Goal: Transaction & Acquisition: Purchase product/service

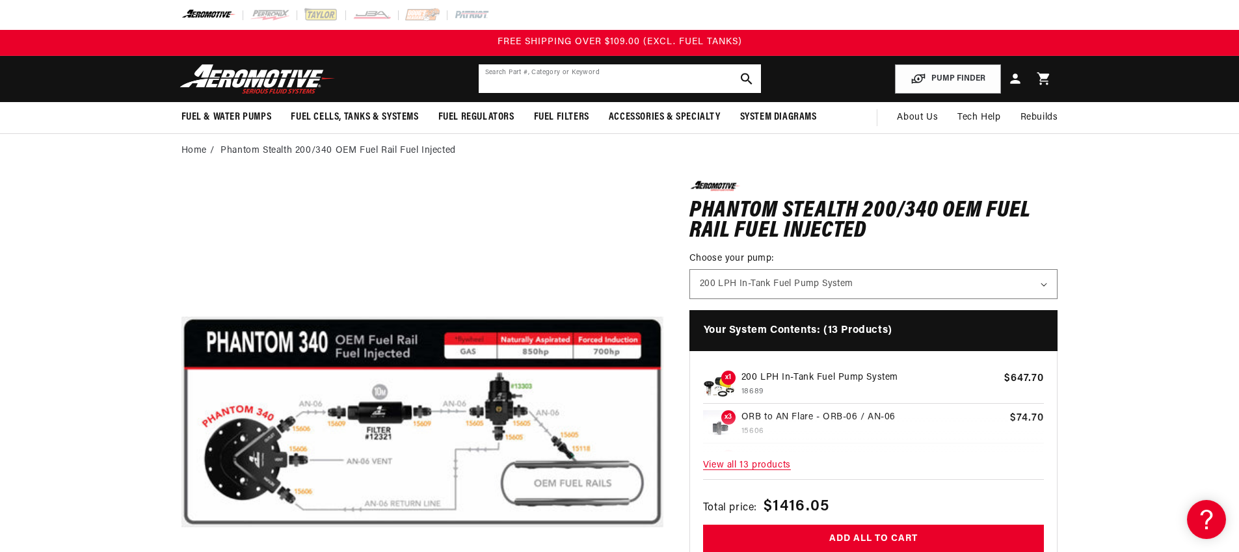
click at [556, 80] on input "text" at bounding box center [620, 78] width 282 height 29
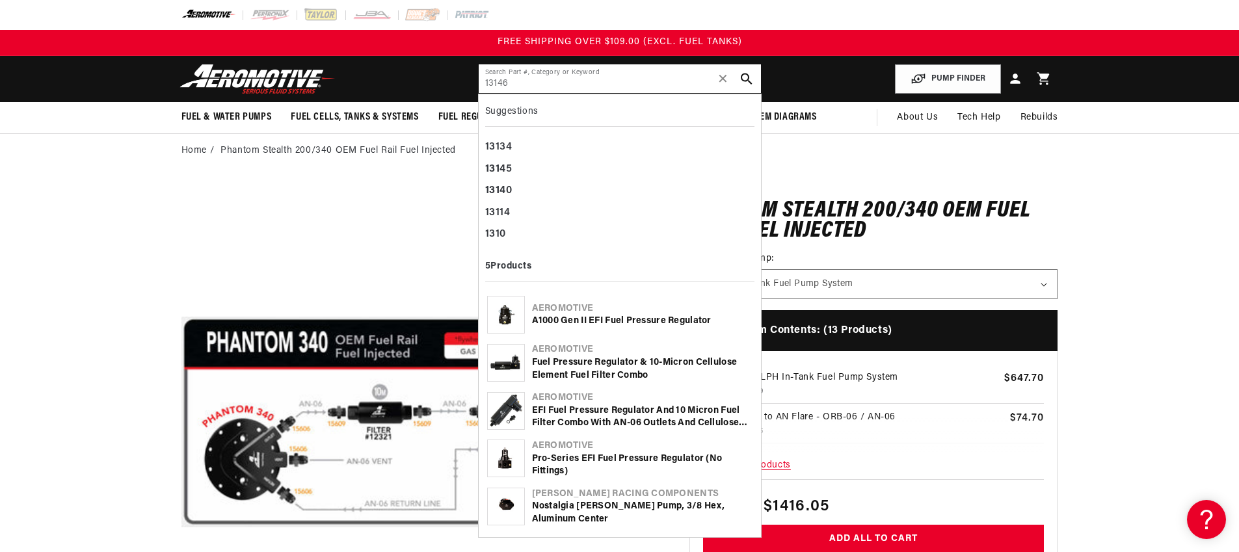
type input "13146"
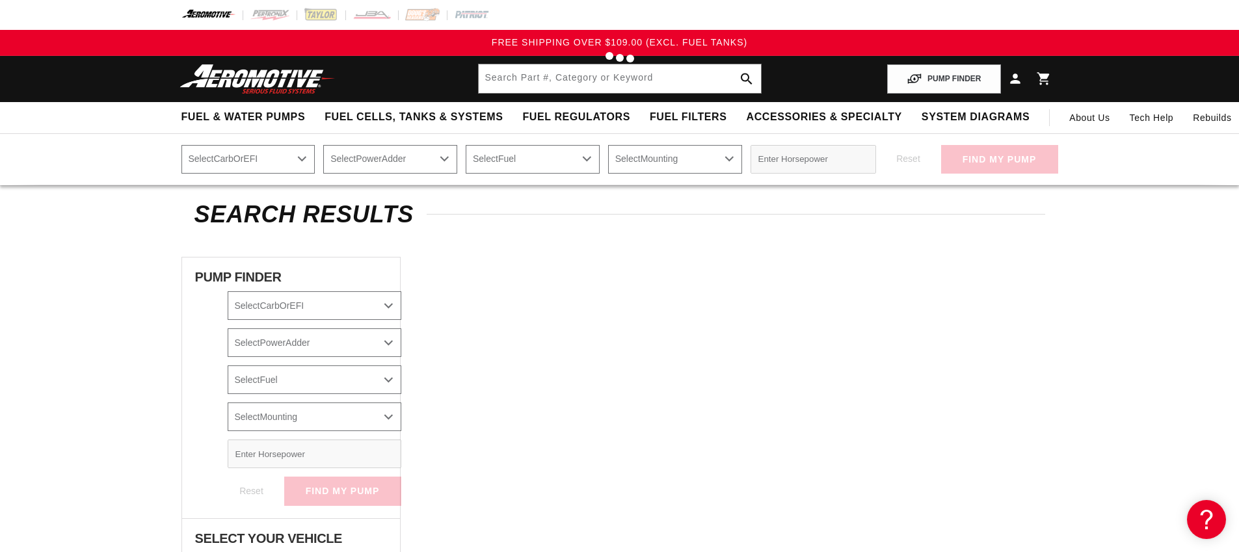
type input "13146"
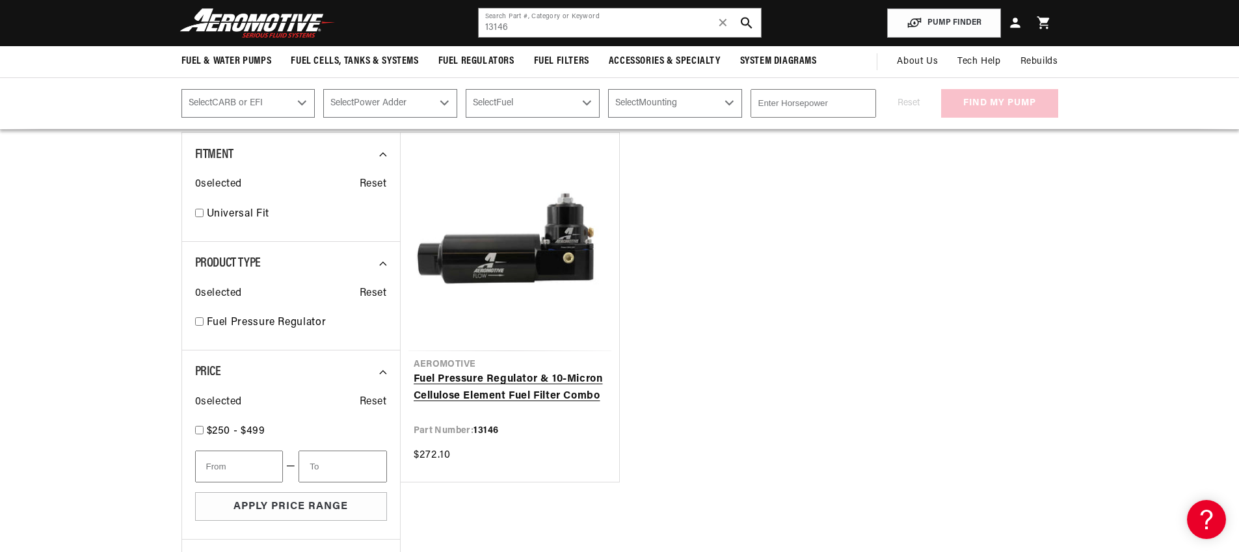
scroll to position [157, 0]
click at [505, 388] on link "Fuel Pressure Regulator & 10-Micron Cellulose Element Fuel Filter Combo" at bounding box center [510, 388] width 193 height 33
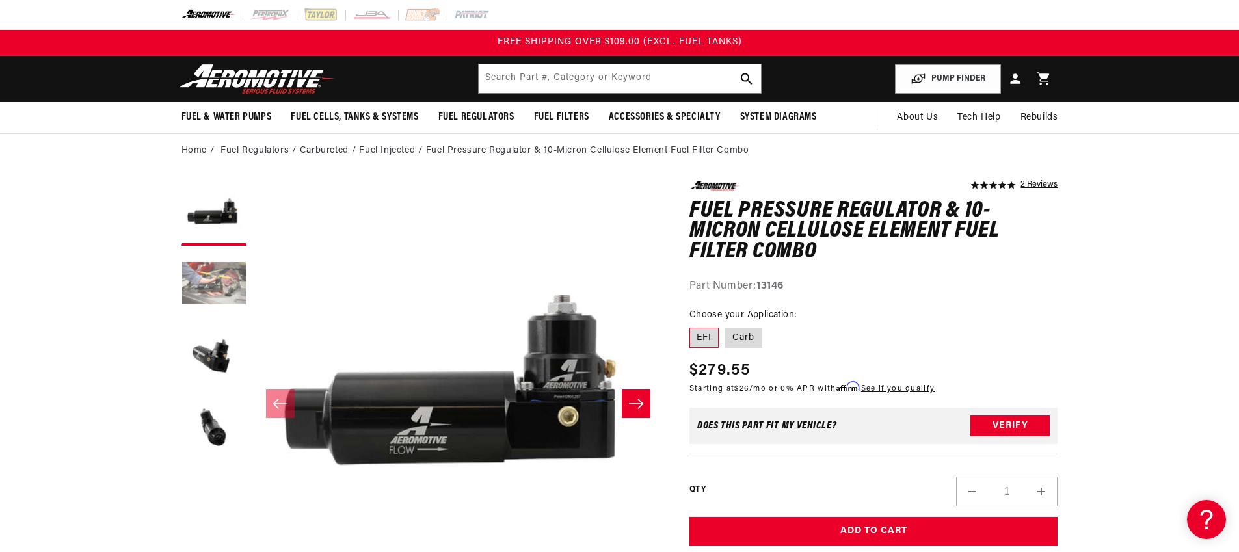
click at [215, 275] on button "Load image 2 in gallery view" at bounding box center [213, 284] width 65 height 65
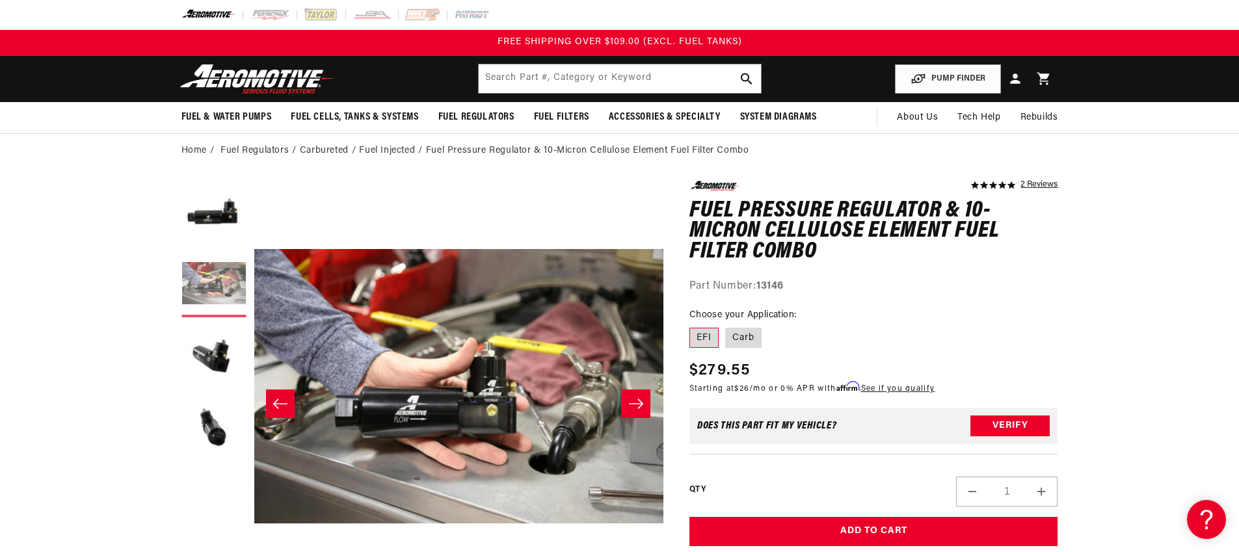
scroll to position [0, 410]
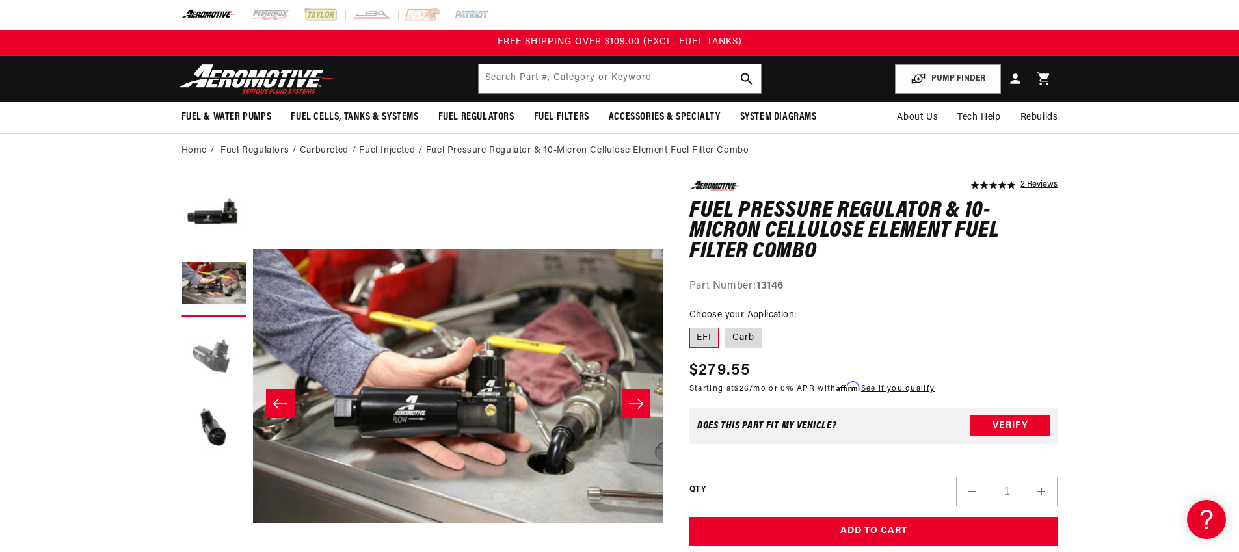
click at [221, 350] on button "Load image 3 in gallery view" at bounding box center [213, 356] width 65 height 65
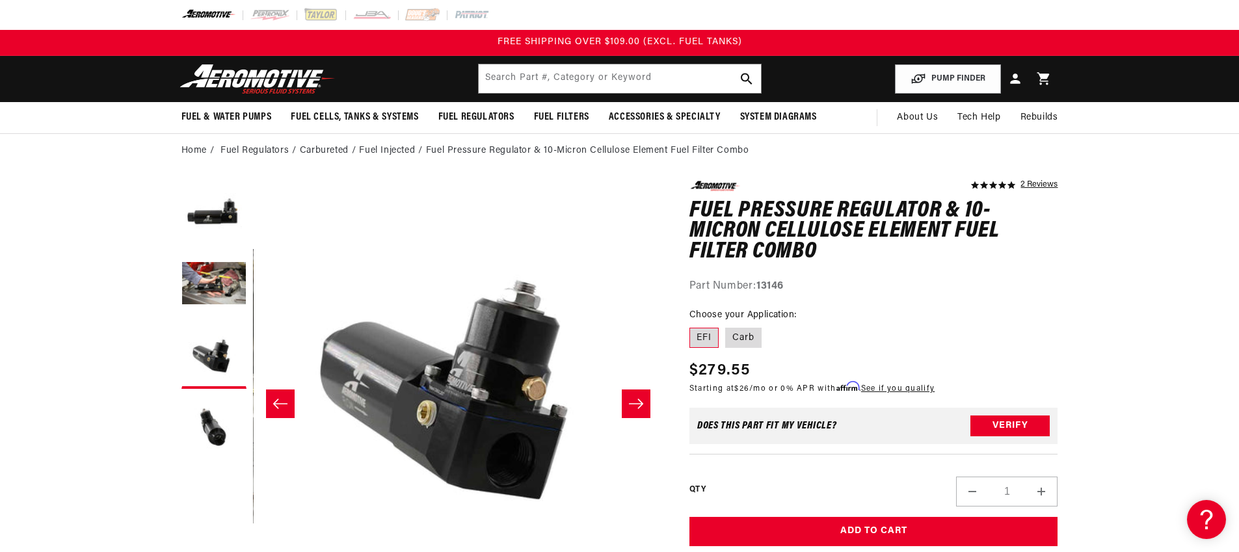
scroll to position [0, 822]
click at [215, 432] on button "Load image 4 in gallery view" at bounding box center [213, 427] width 65 height 65
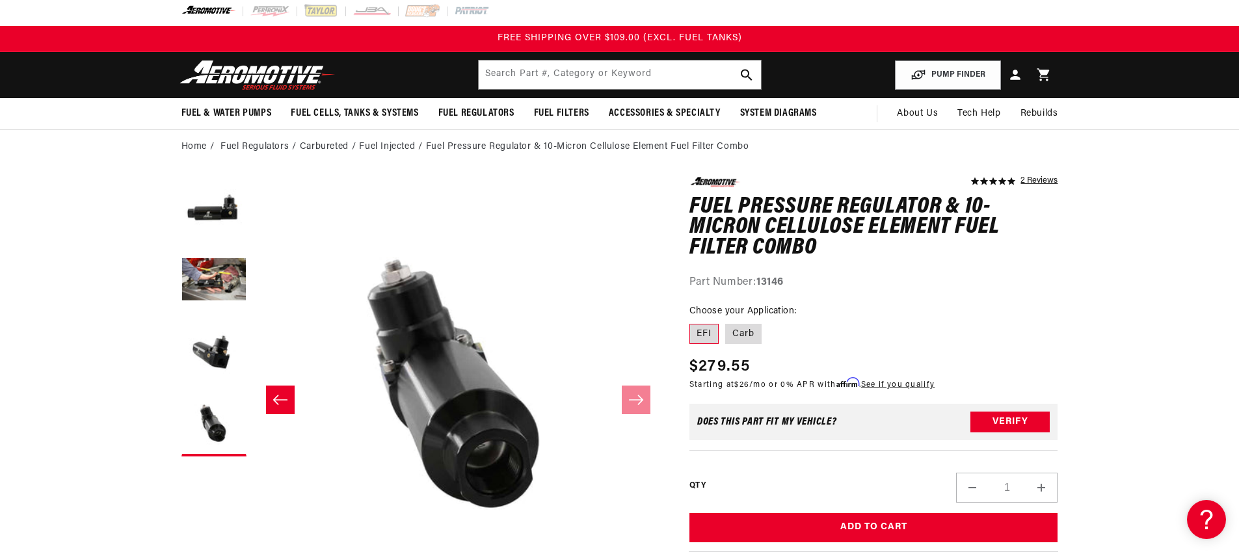
scroll to position [5, 0]
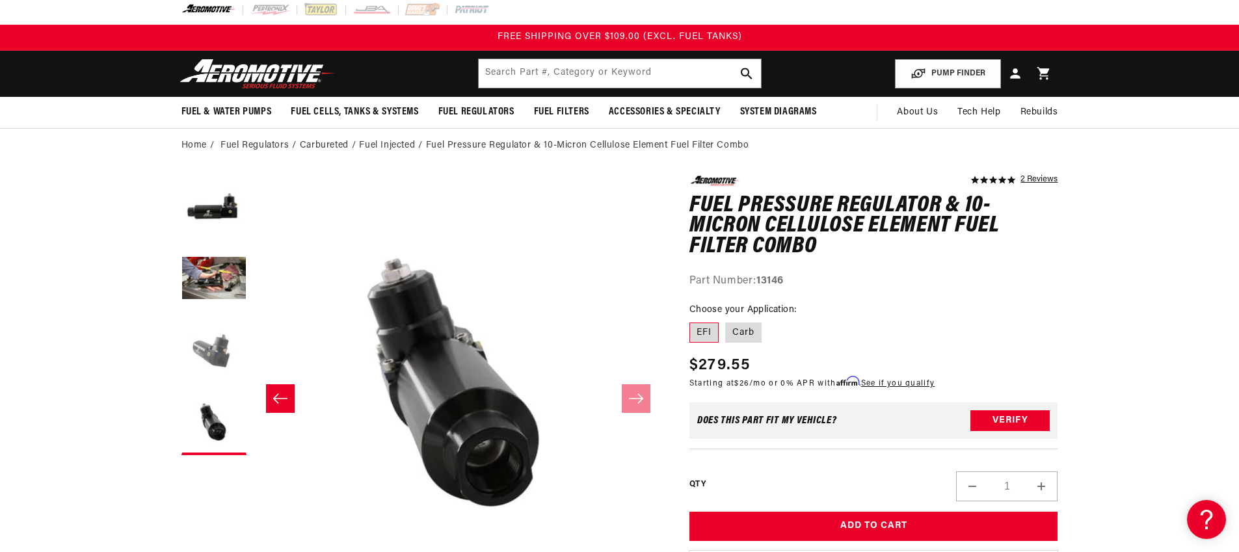
click at [217, 344] on button "Load image 3 in gallery view" at bounding box center [213, 351] width 65 height 65
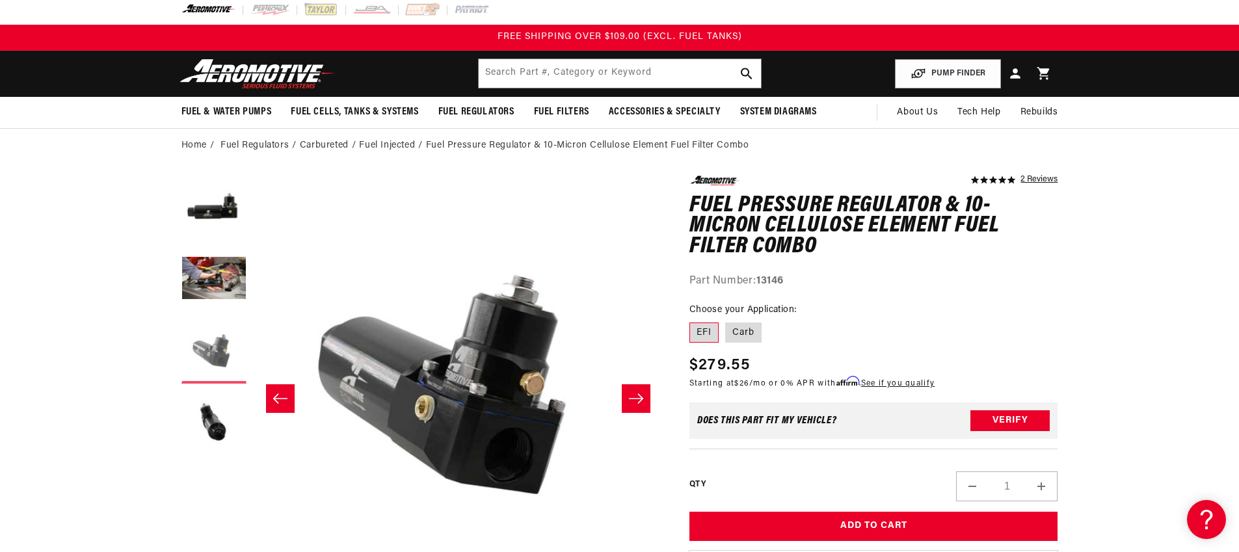
scroll to position [0, 822]
click at [219, 213] on button "Load image 1 in gallery view" at bounding box center [213, 208] width 65 height 65
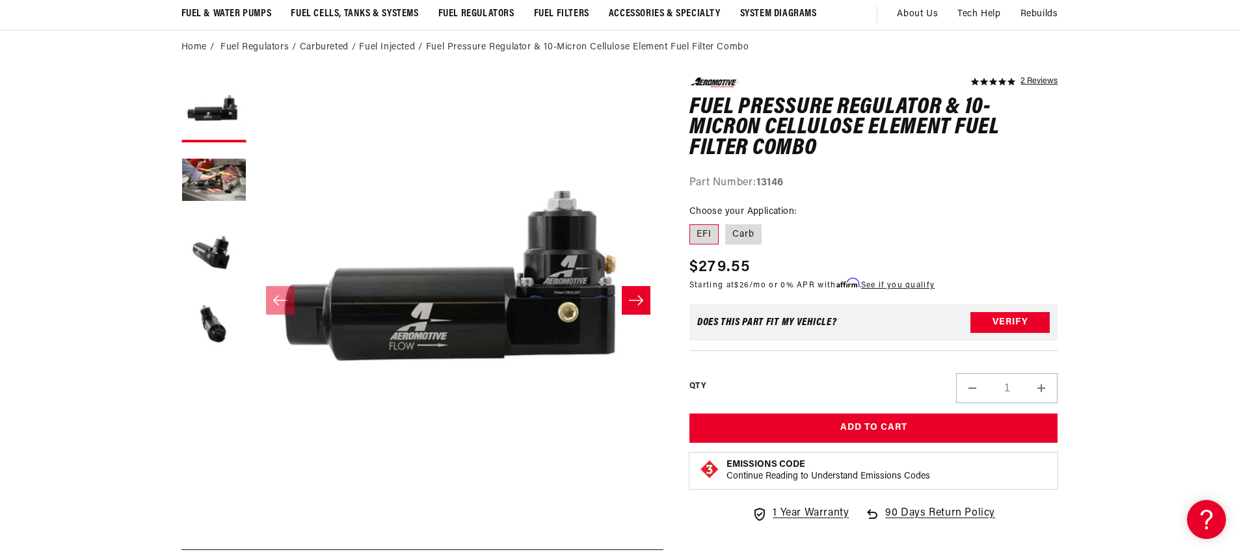
scroll to position [107, 0]
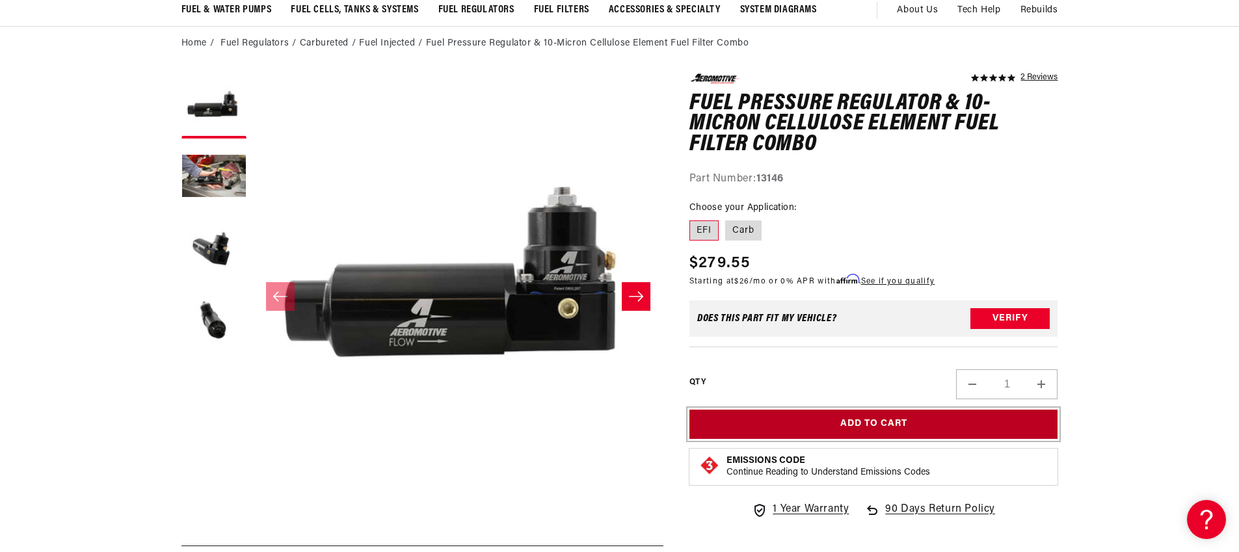
click at [757, 418] on button "Add to Cart" at bounding box center [874, 424] width 369 height 29
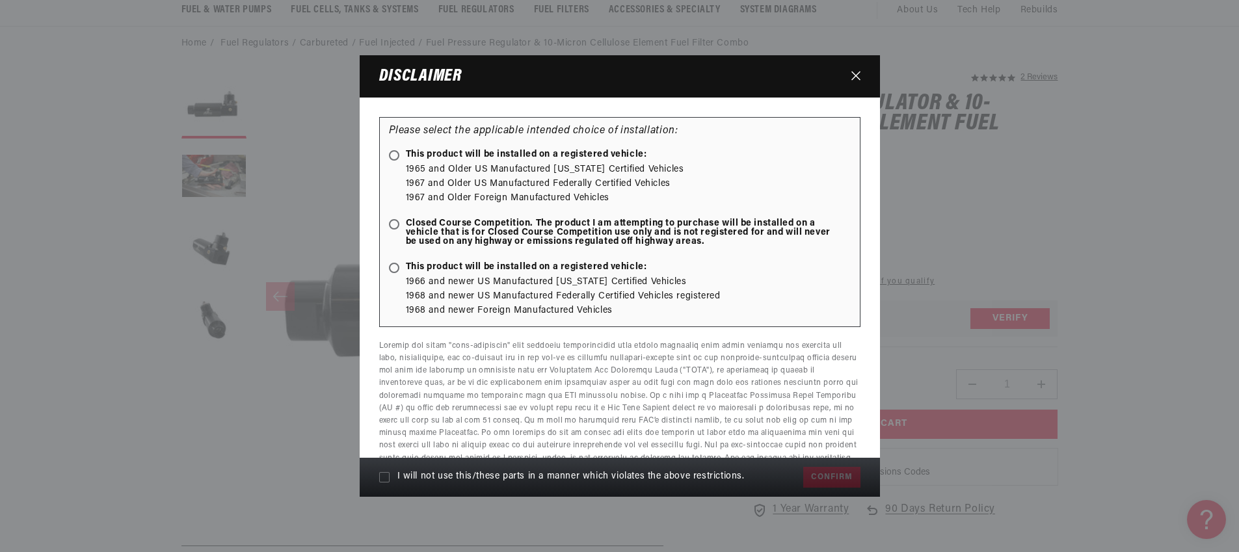
click at [392, 156] on ellipse at bounding box center [394, 155] width 6 height 6
click at [392, 156] on input "This product will be installed on a registered vehicle:" at bounding box center [396, 156] width 8 height 8
radio input "true"
click at [398, 226] on span at bounding box center [394, 224] width 10 height 10
click at [398, 226] on input "Closed Course Competition. The product I am attempting to purchase will be inst…" at bounding box center [396, 225] width 8 height 8
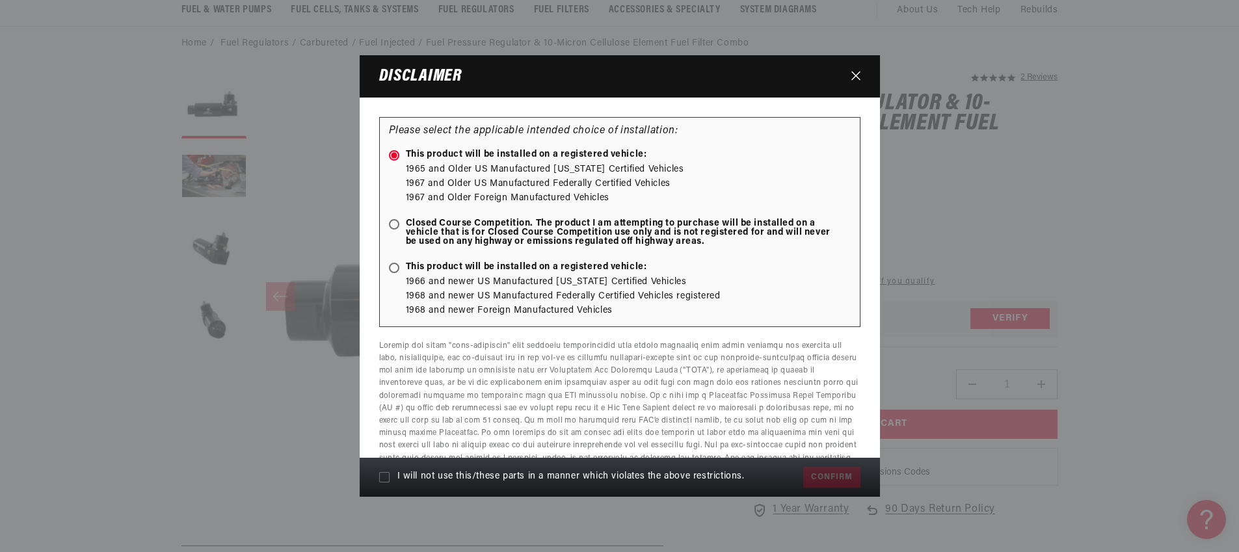
radio input "true"
click at [397, 157] on span at bounding box center [394, 155] width 10 height 10
click at [397, 157] on input "This product will be installed on a registered vehicle:" at bounding box center [396, 156] width 8 height 8
radio input "true"
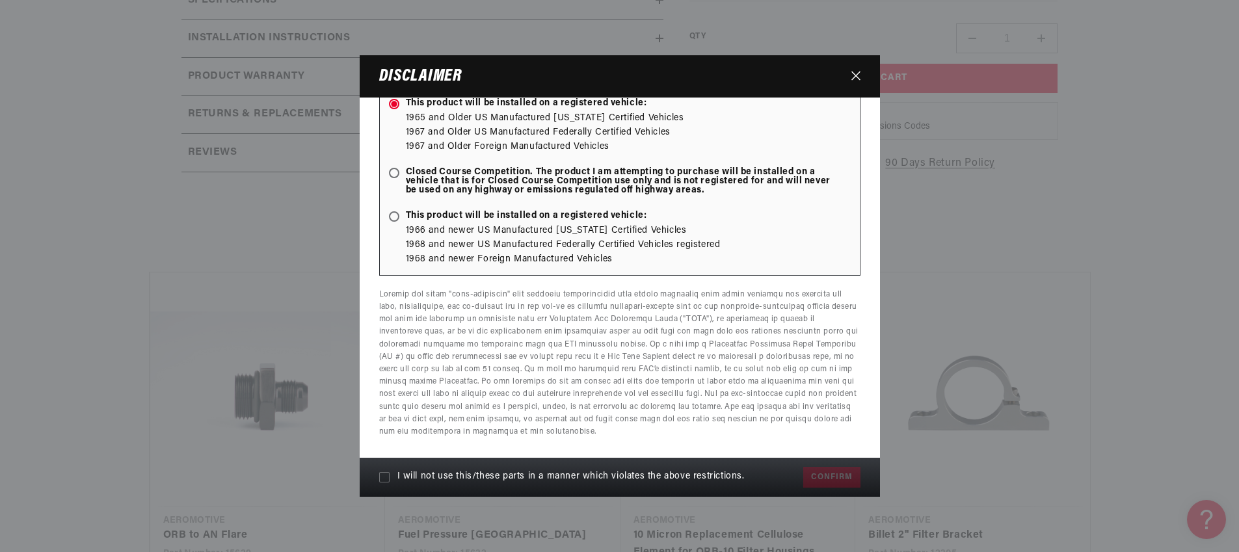
scroll to position [1000, 0]
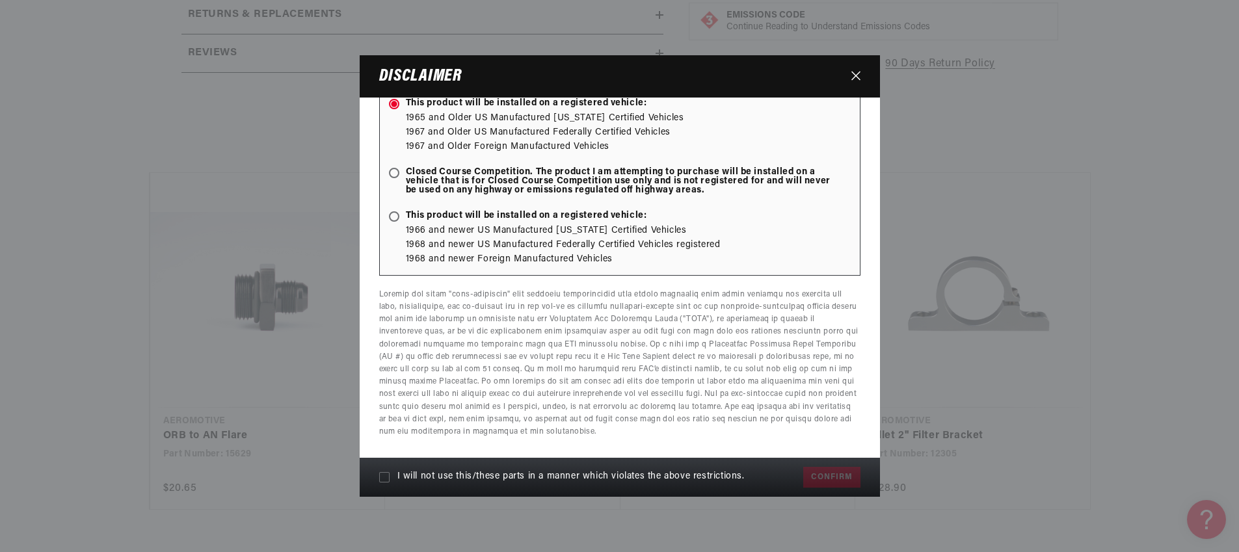
click at [434, 475] on span "I will not use this/these parts in a manner which violates the above restrictio…" at bounding box center [570, 477] width 347 height 10
click at [390, 475] on input "I will not use this/these parts in a manner which violates the above restrictio…" at bounding box center [384, 477] width 10 height 10
checkbox input "true"
click at [810, 476] on button "Confirm" at bounding box center [831, 477] width 57 height 21
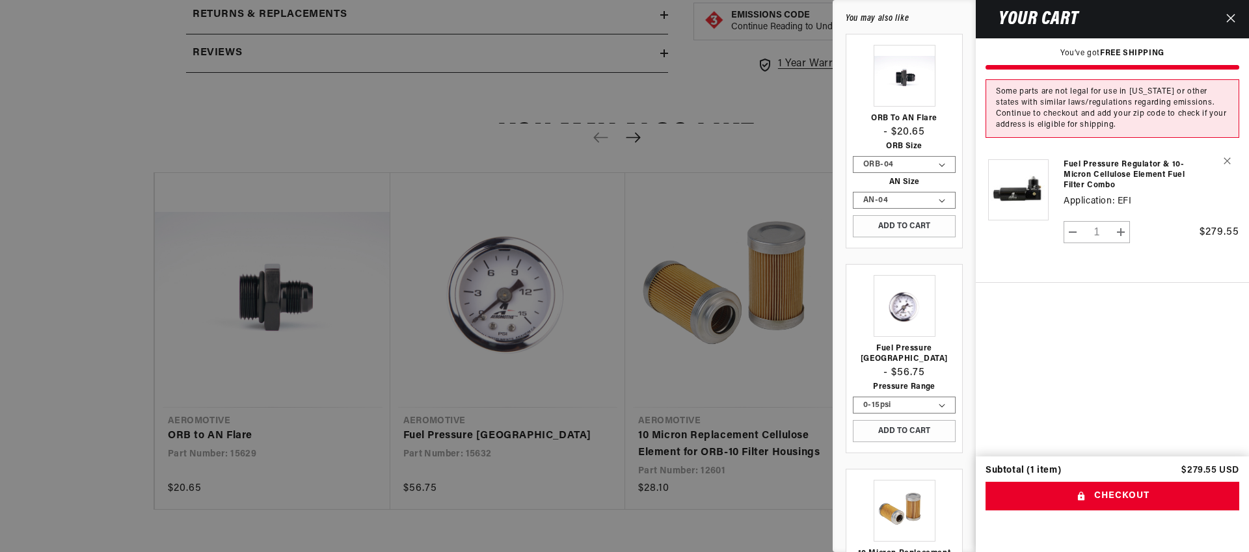
click at [1231, 21] on icon "Close" at bounding box center [1230, 18] width 9 height 9
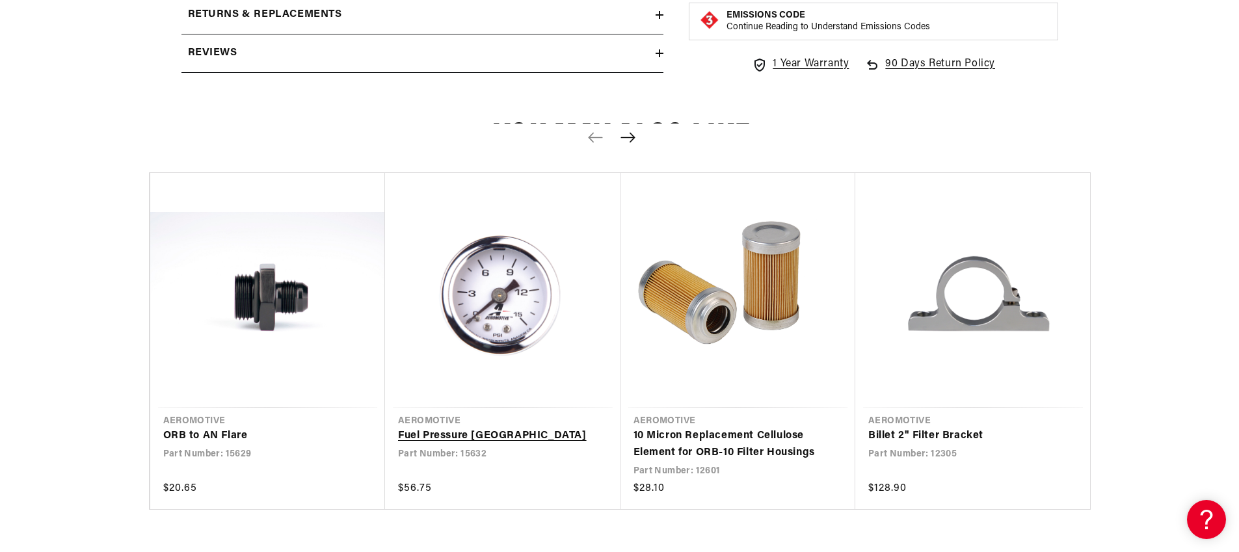
click at [474, 441] on link "Fuel Pressure Gauges" at bounding box center [496, 436] width 196 height 17
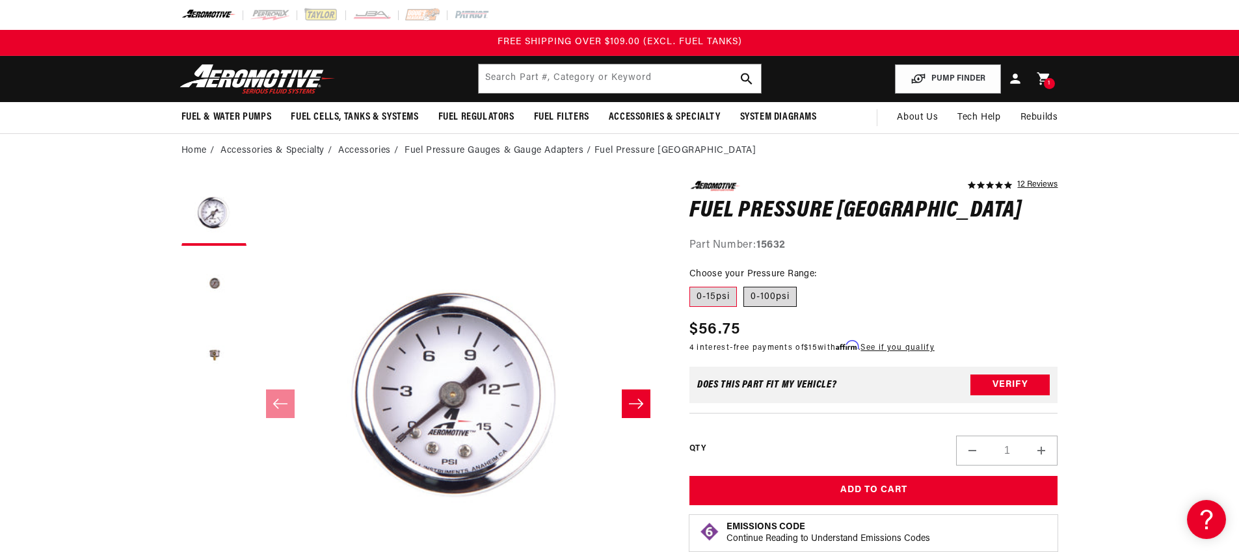
click at [764, 296] on label "0-100psi" at bounding box center [770, 297] width 53 height 21
click at [744, 285] on input "0-100psi" at bounding box center [744, 284] width 1 height 1
radio input "true"
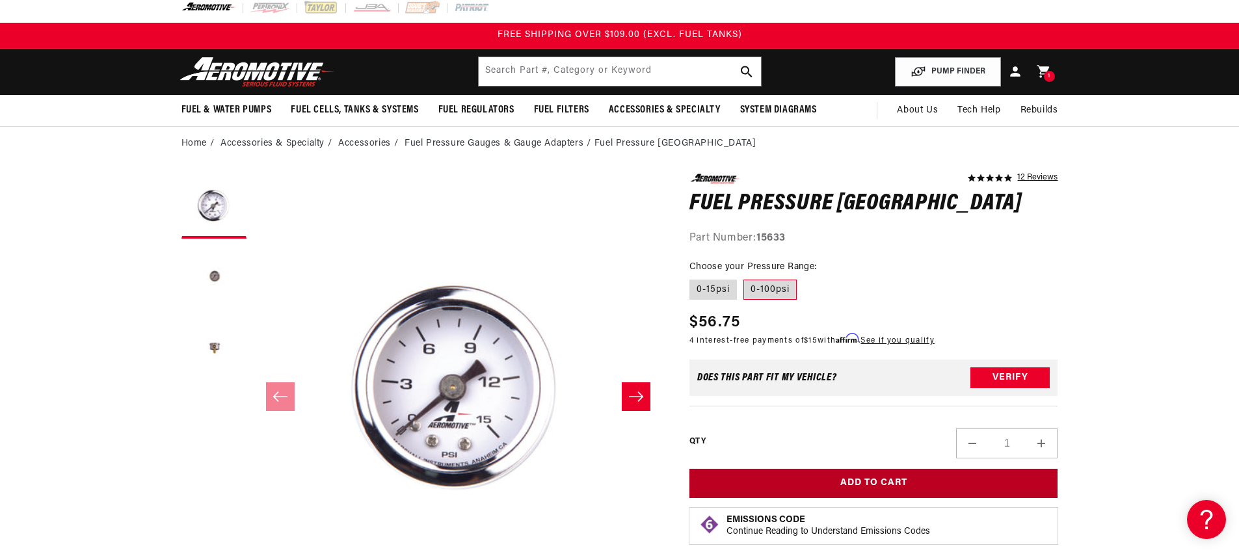
scroll to position [5, 0]
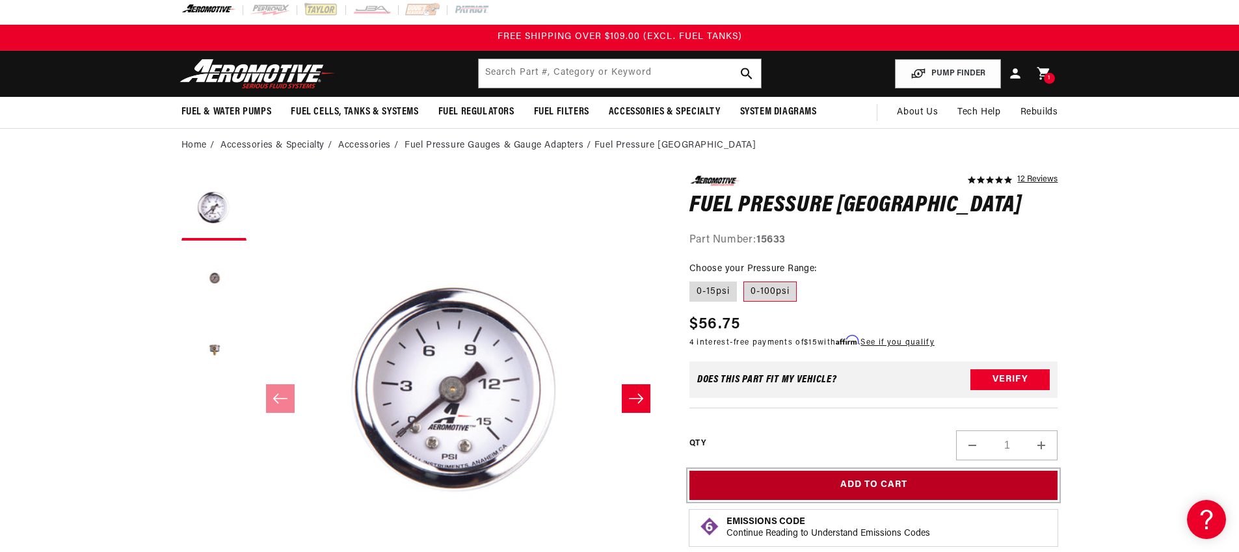
click at [803, 481] on button "Add to Cart" at bounding box center [874, 485] width 369 height 29
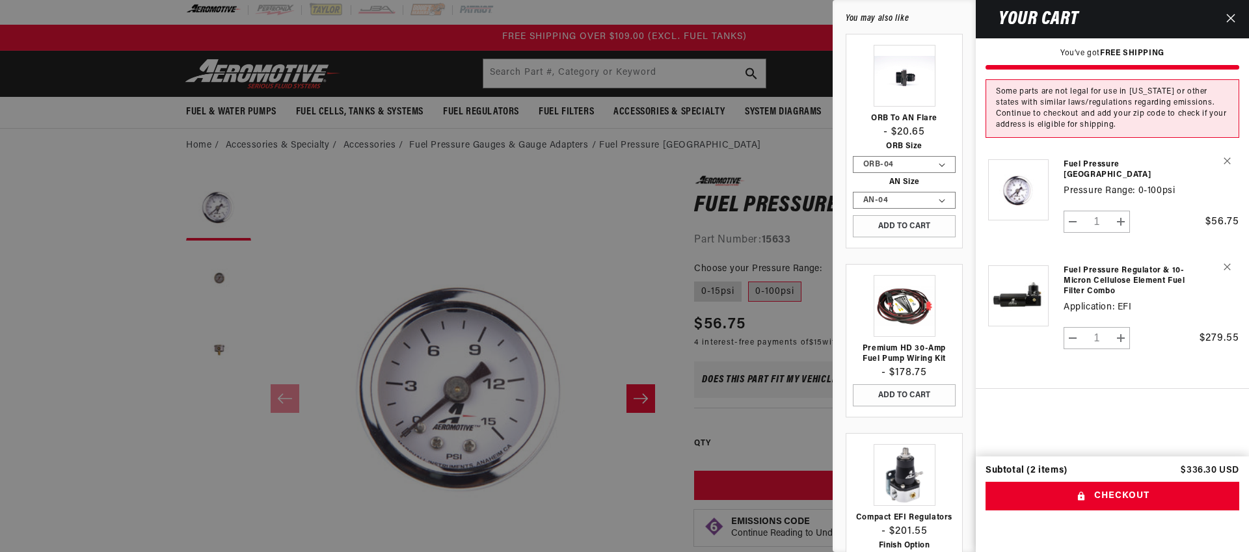
click at [1228, 21] on icon "Close" at bounding box center [1230, 18] width 9 height 9
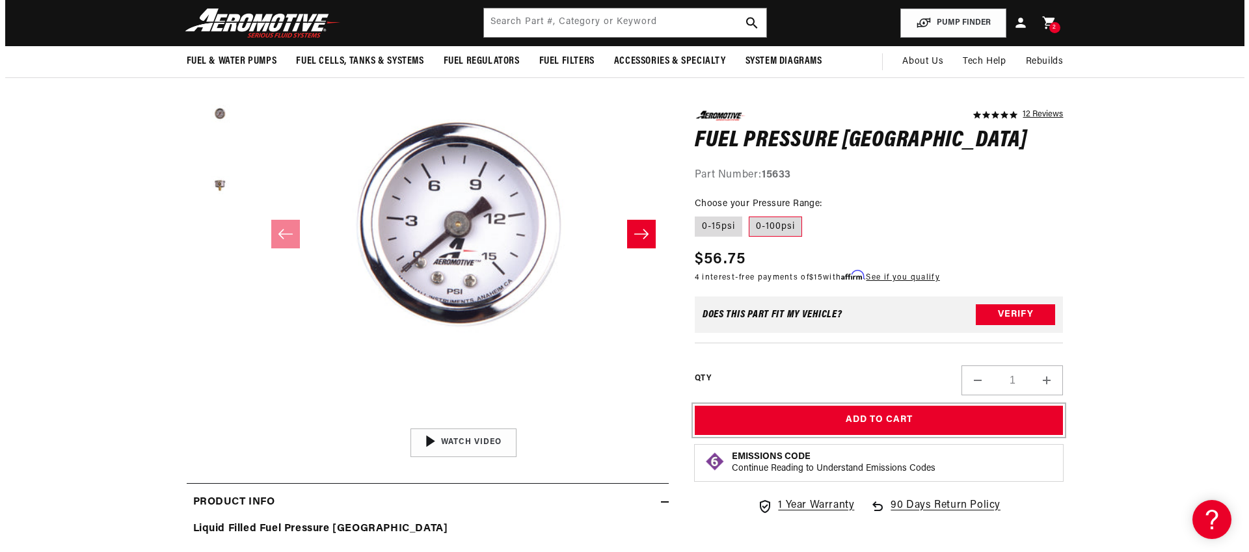
scroll to position [0, 0]
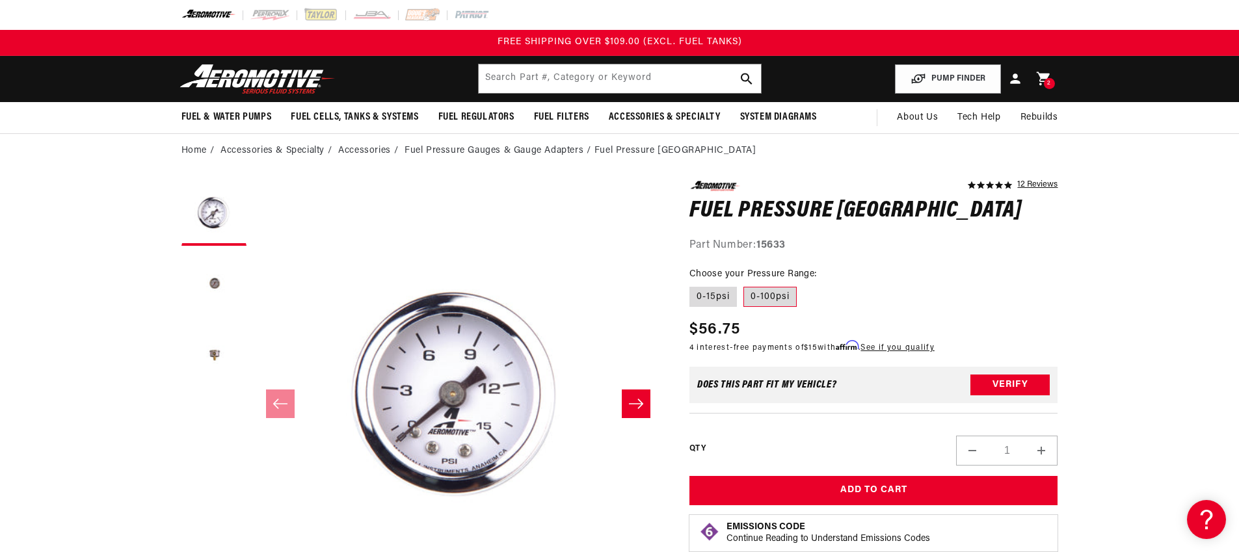
click at [1046, 82] on div "2 2 items" at bounding box center [1049, 83] width 11 height 11
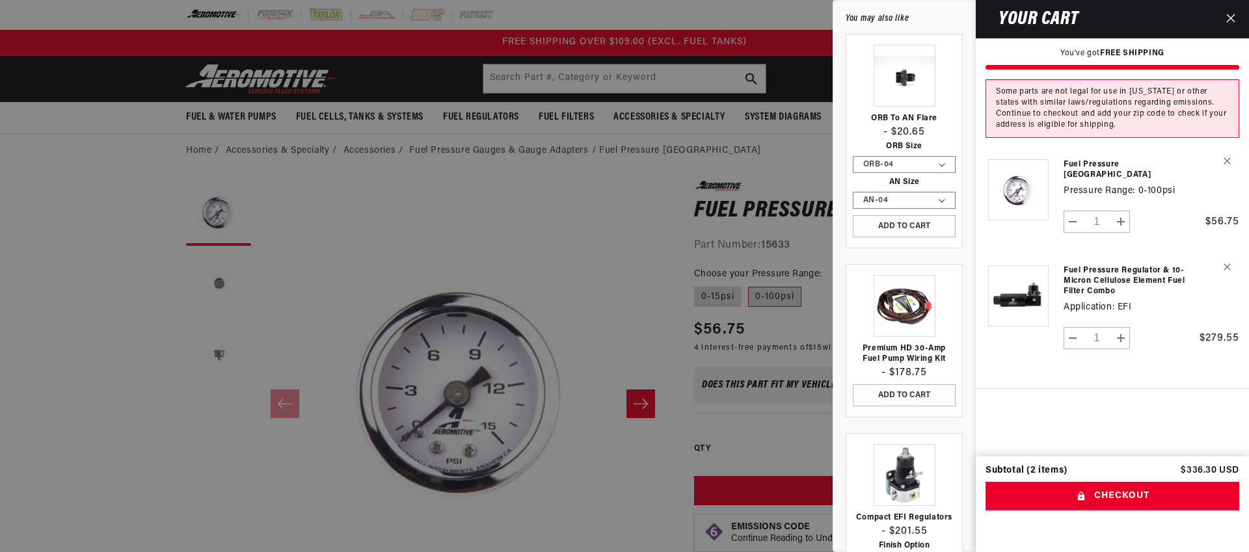
click at [1021, 288] on link "Your cart" at bounding box center [1017, 303] width 65 height 103
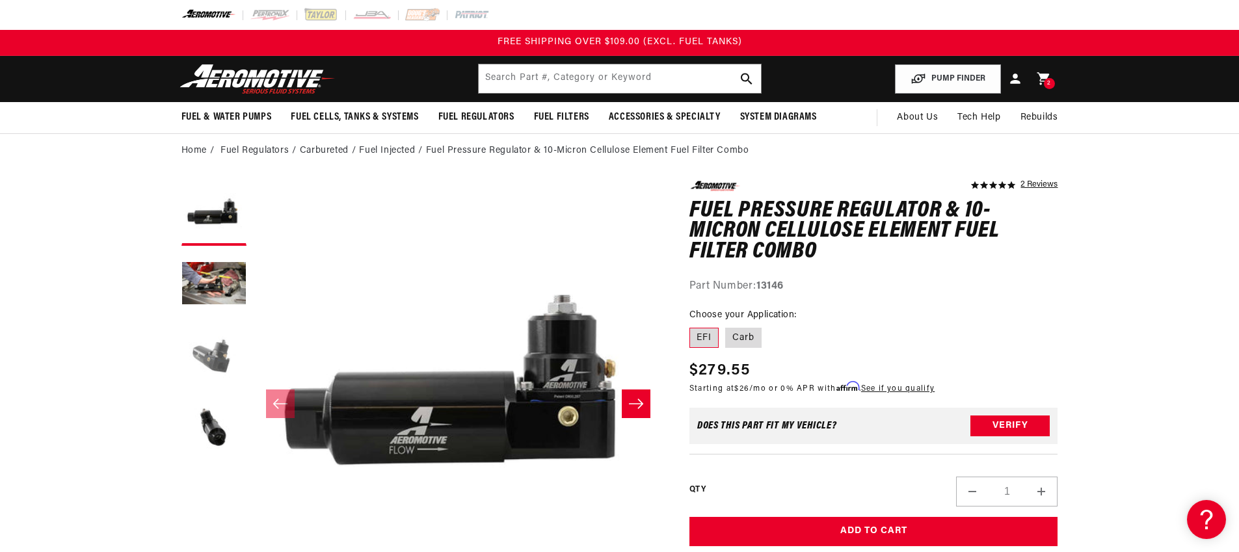
click at [216, 357] on button "Load image 3 in gallery view" at bounding box center [213, 356] width 65 height 65
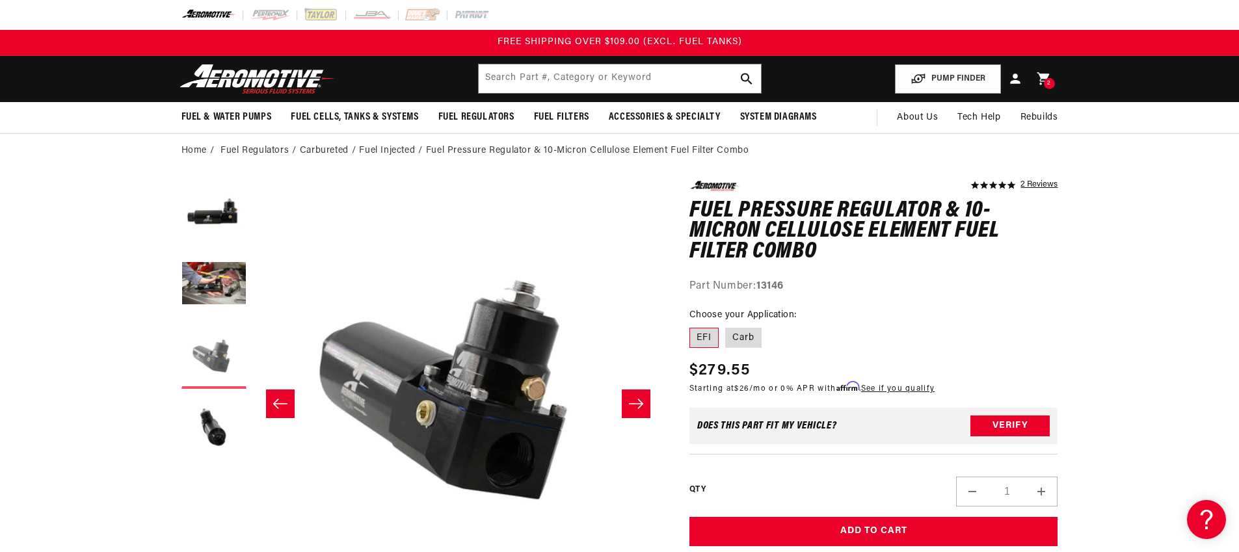
scroll to position [0, 822]
click at [217, 441] on button "Load image 4 in gallery view" at bounding box center [213, 427] width 65 height 65
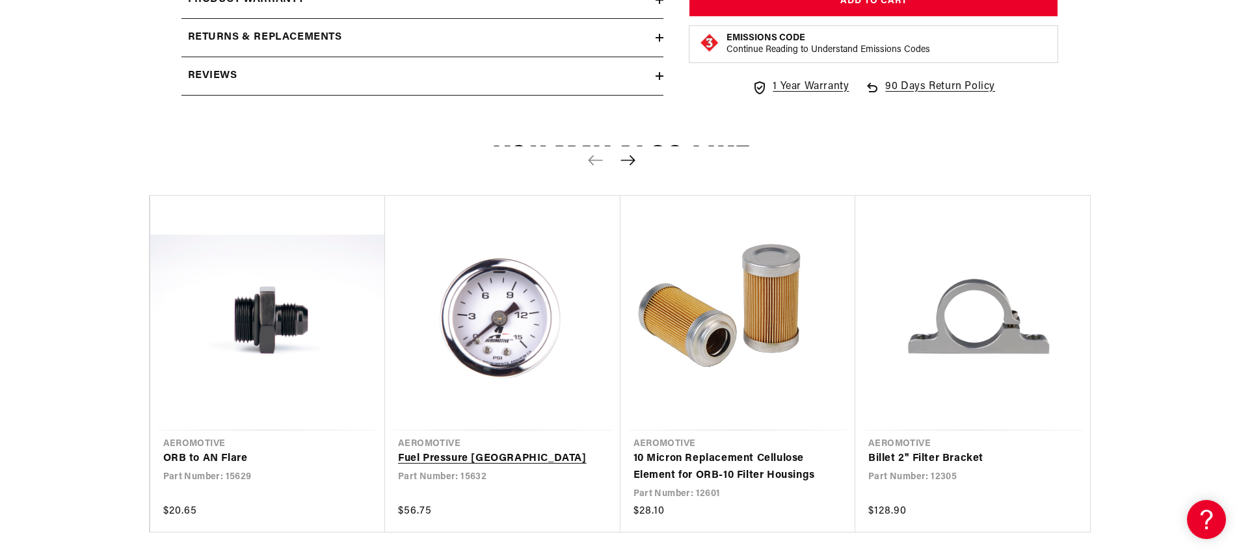
scroll to position [1075, 0]
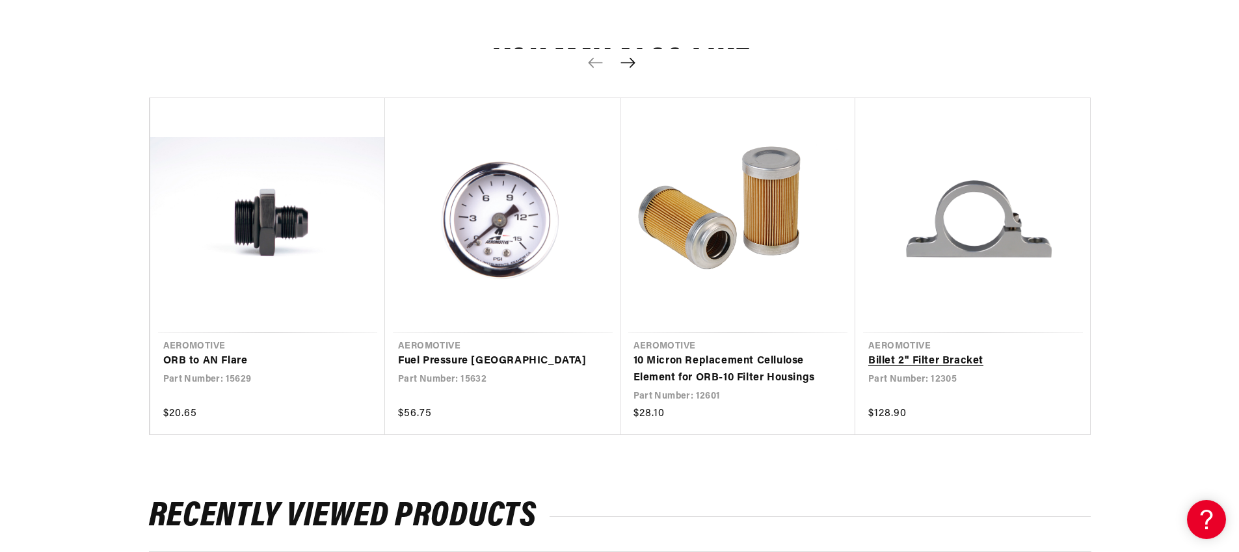
click at [941, 369] on link "Billet 2'' Filter Bracket" at bounding box center [966, 361] width 196 height 17
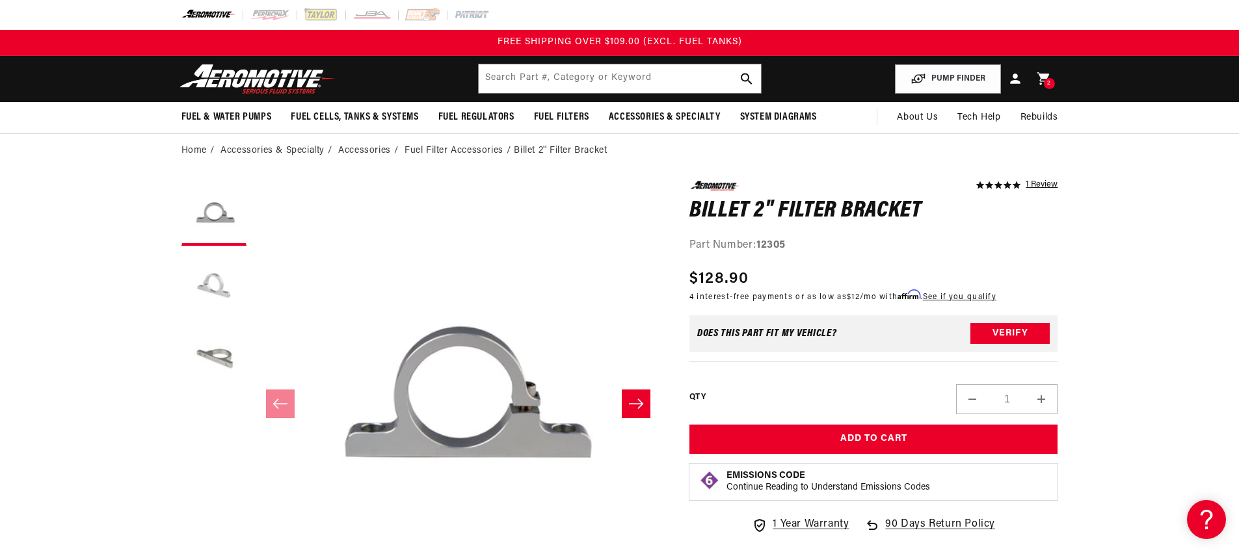
click at [224, 284] on button "Load image 2 in gallery view" at bounding box center [213, 284] width 65 height 65
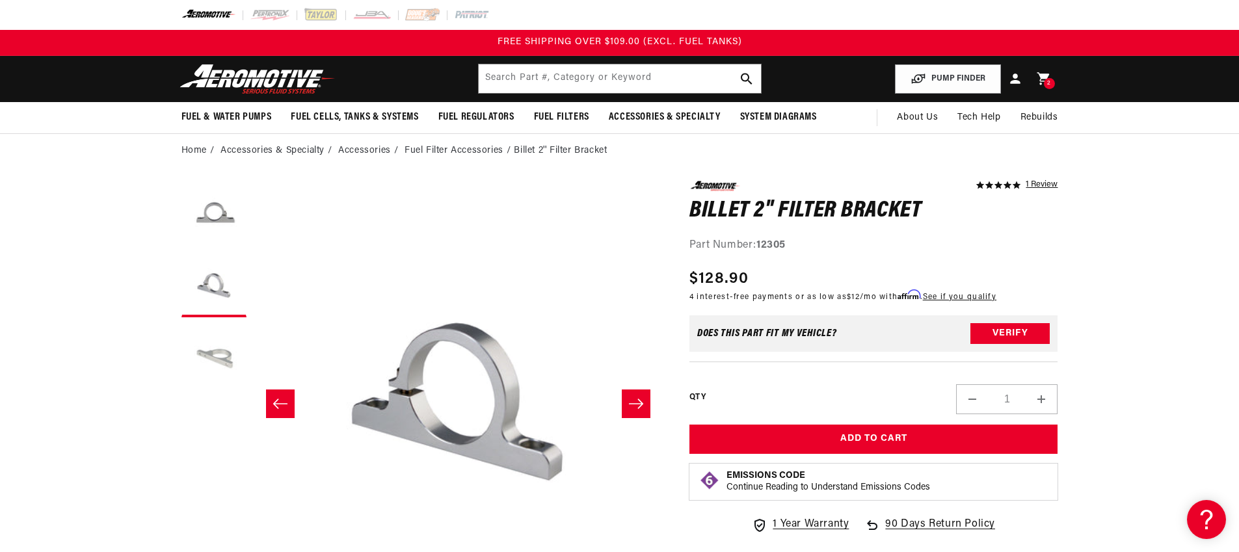
click at [224, 365] on button "Load image 3 in gallery view" at bounding box center [213, 356] width 65 height 65
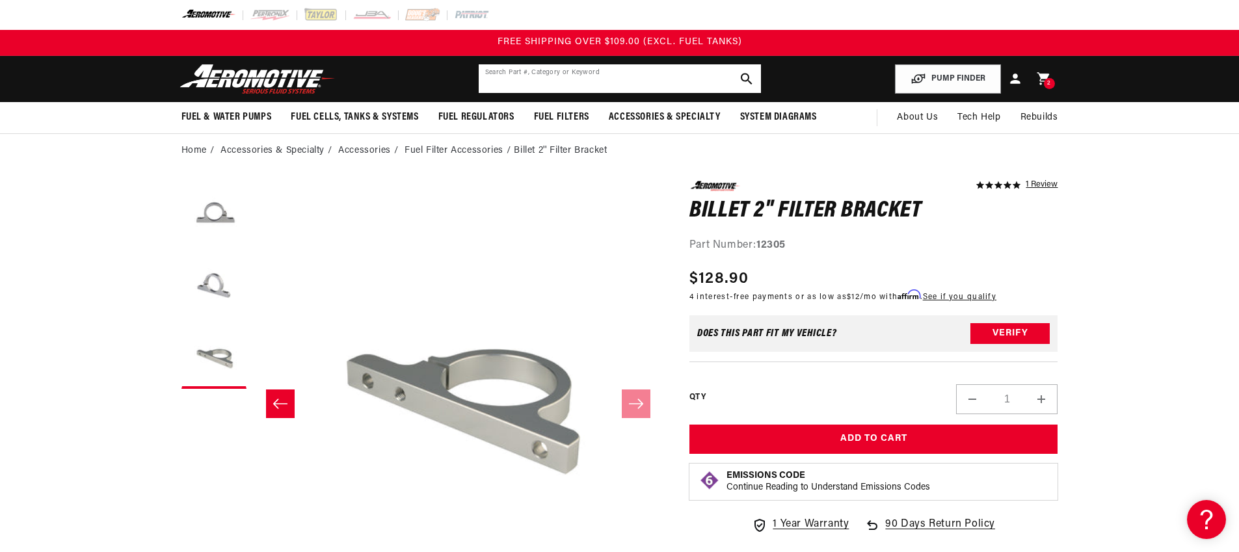
click at [564, 75] on input "text" at bounding box center [620, 78] width 282 height 29
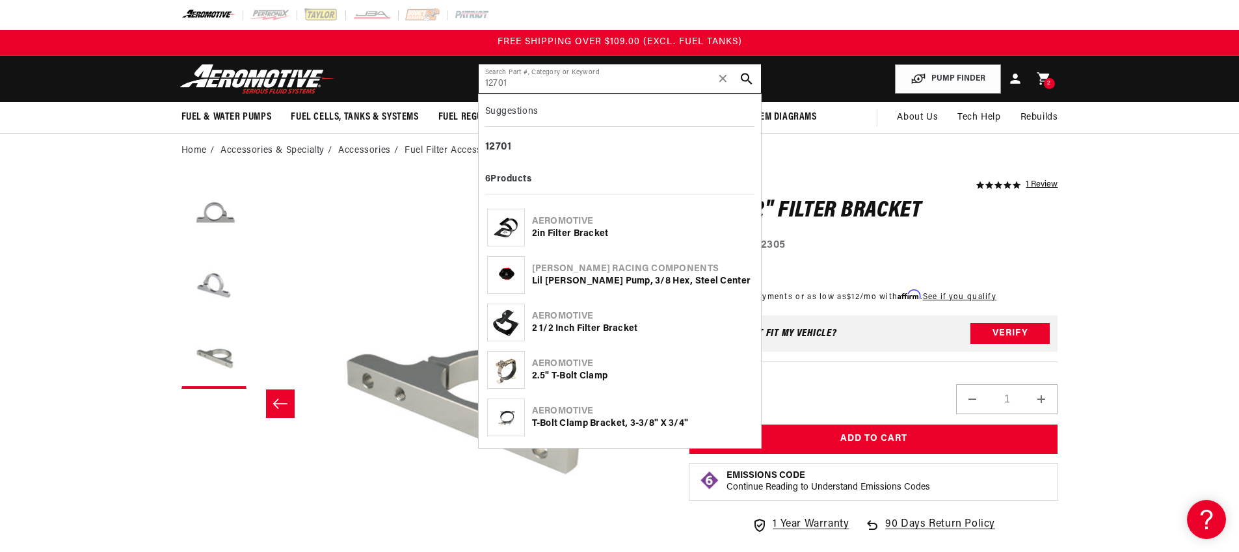
type input "12701"
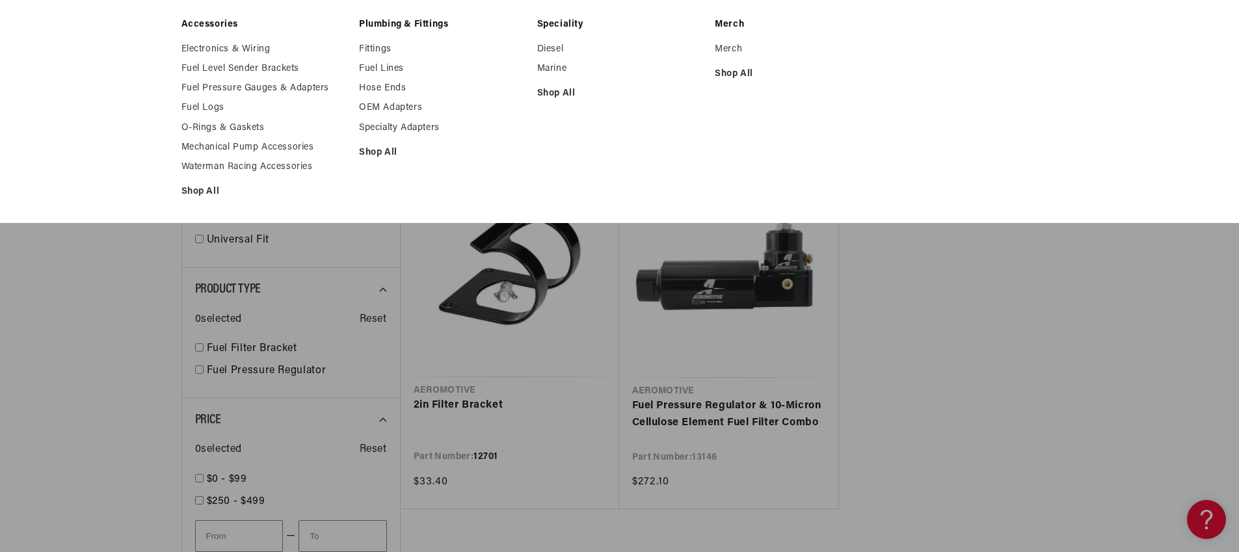
scroll to position [192, 0]
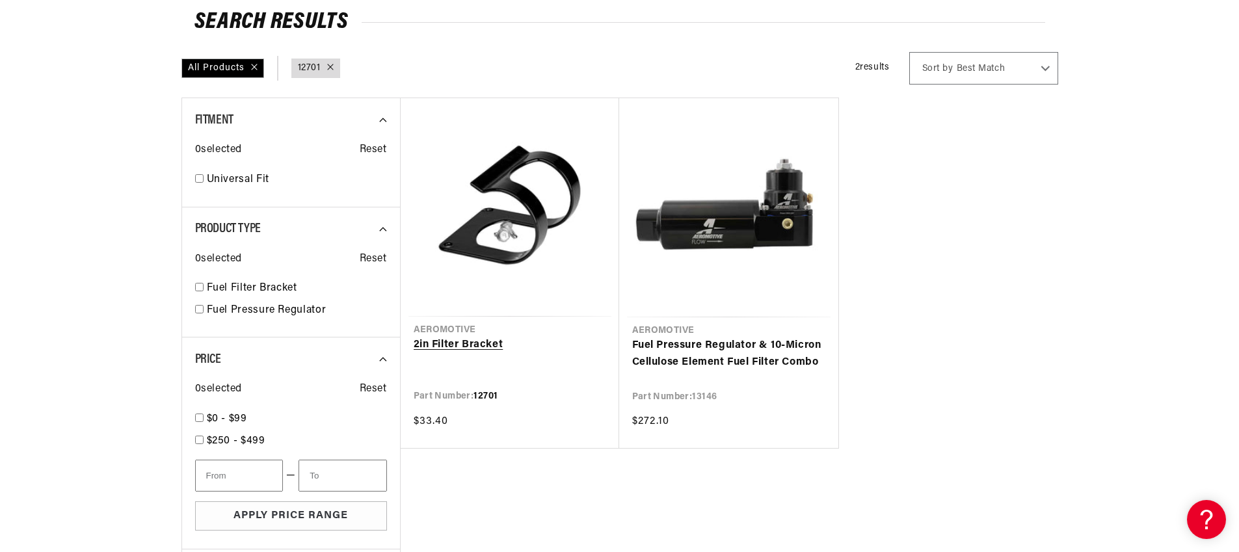
click at [487, 348] on link "2in Filter Bracket" at bounding box center [510, 345] width 193 height 17
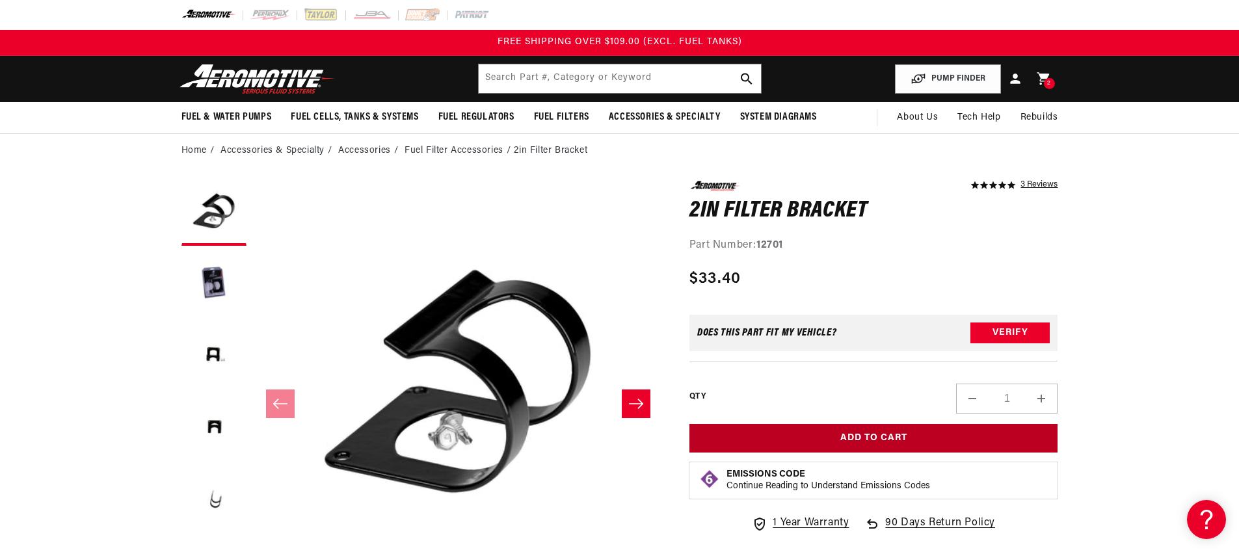
scroll to position [120, 0]
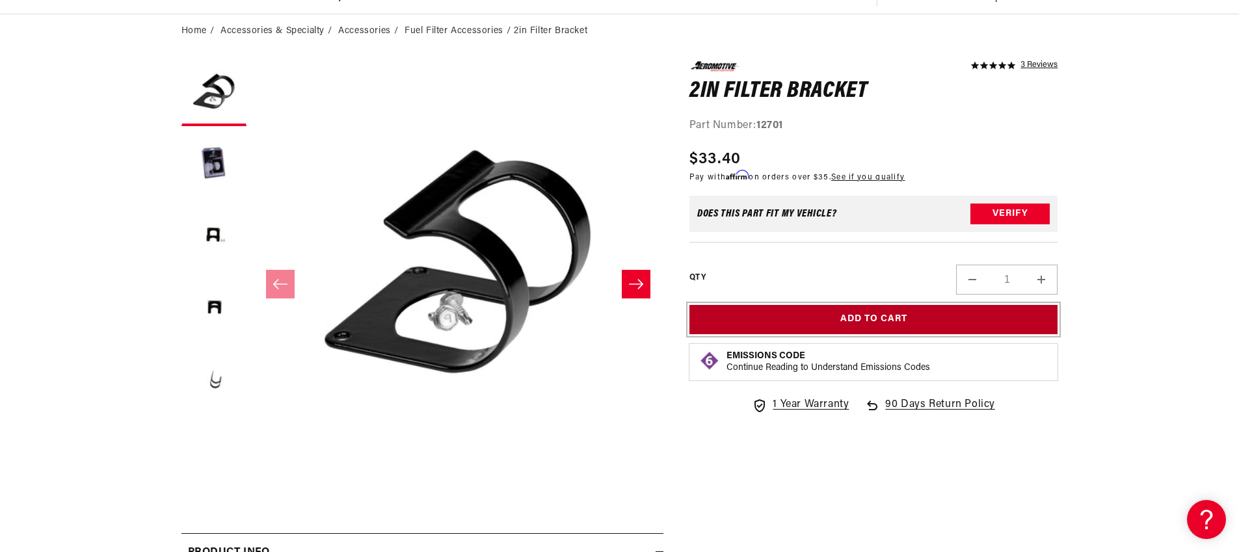
click at [902, 329] on button "Add to Cart" at bounding box center [874, 319] width 369 height 29
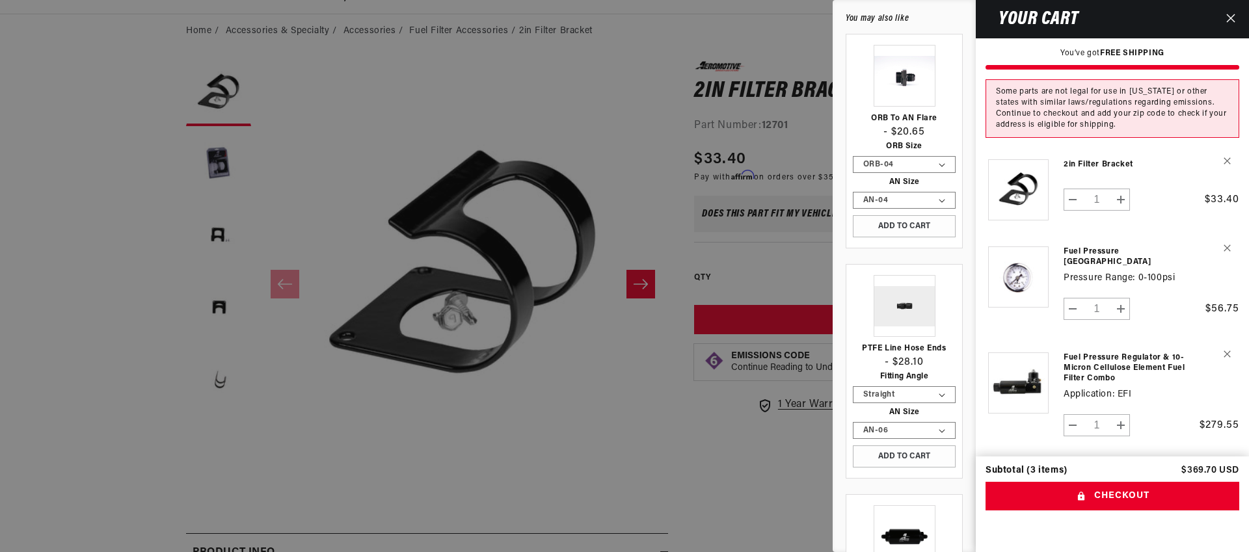
click at [1231, 20] on icon "Close" at bounding box center [1230, 18] width 9 height 9
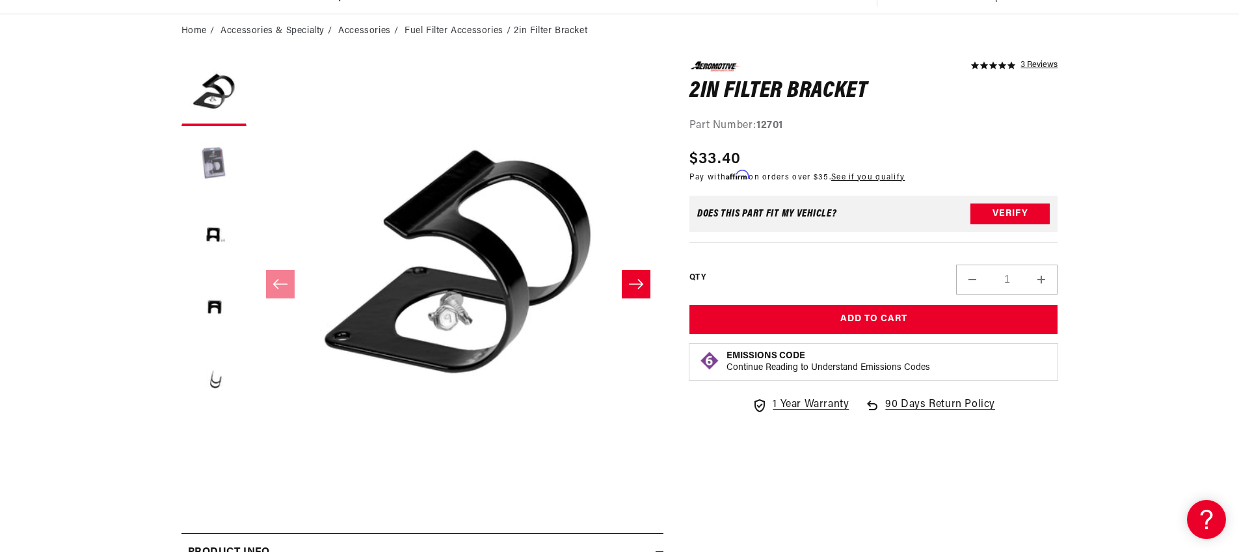
click at [208, 159] on button "Load image 2 in gallery view" at bounding box center [213, 165] width 65 height 65
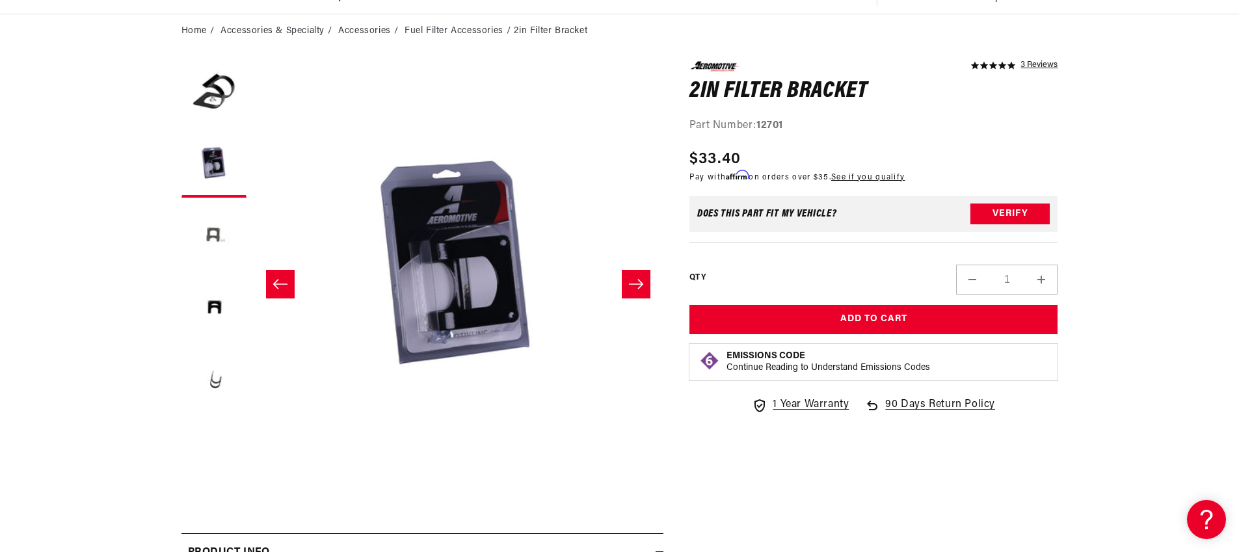
click at [211, 224] on button "Load image 3 in gallery view" at bounding box center [213, 236] width 65 height 65
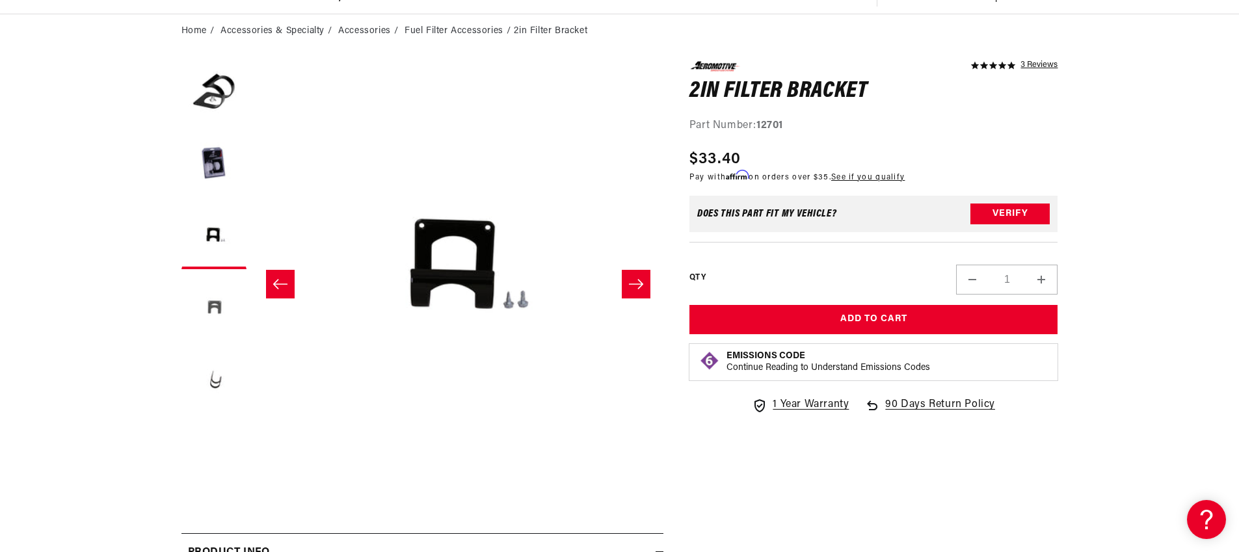
click at [210, 283] on button "Load image 4 in gallery view" at bounding box center [213, 308] width 65 height 65
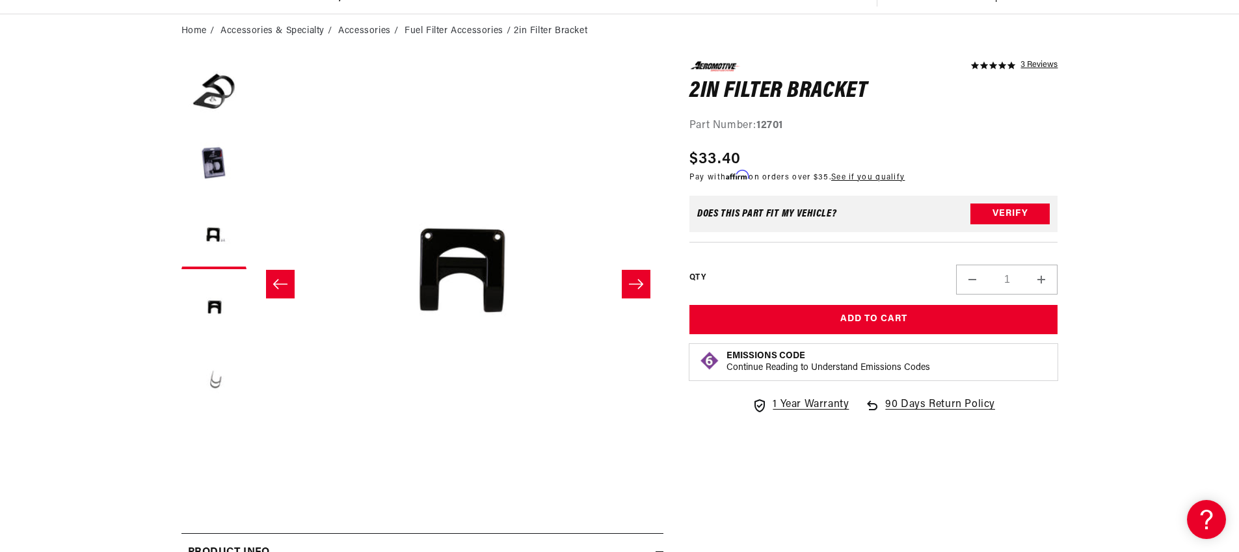
click at [209, 358] on button "Load image 5 in gallery view" at bounding box center [213, 379] width 65 height 65
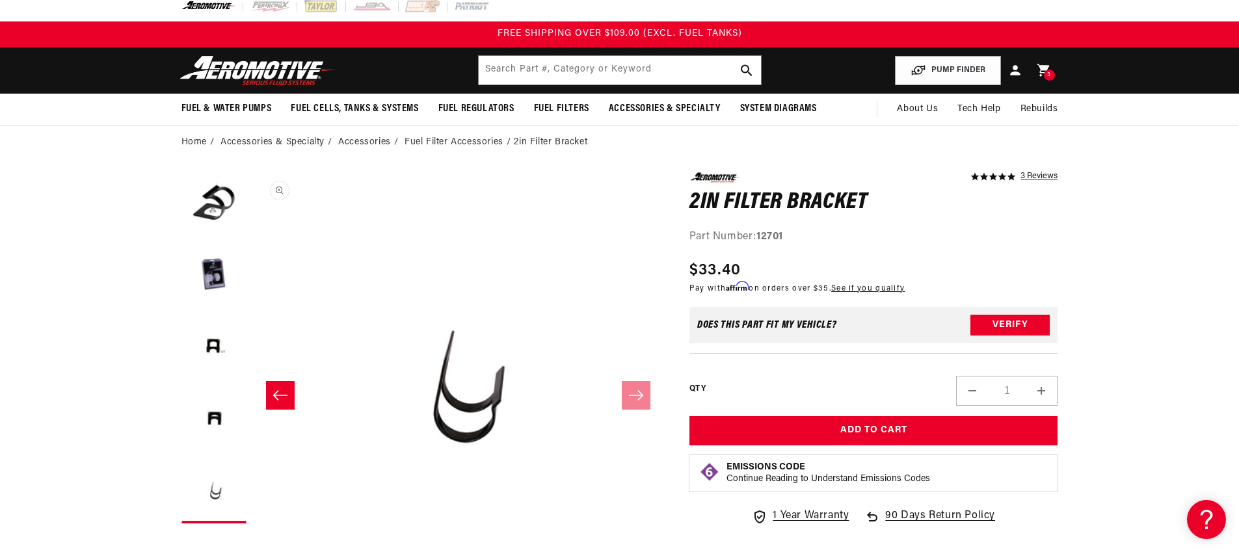
scroll to position [0, 0]
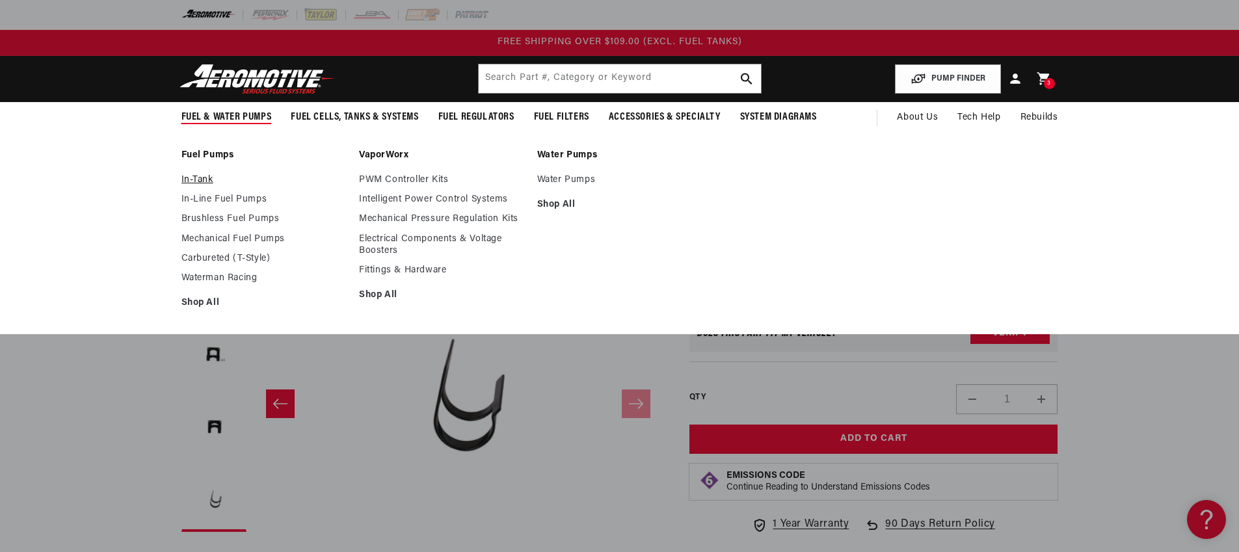
click at [207, 181] on link "In-Tank" at bounding box center [263, 180] width 165 height 12
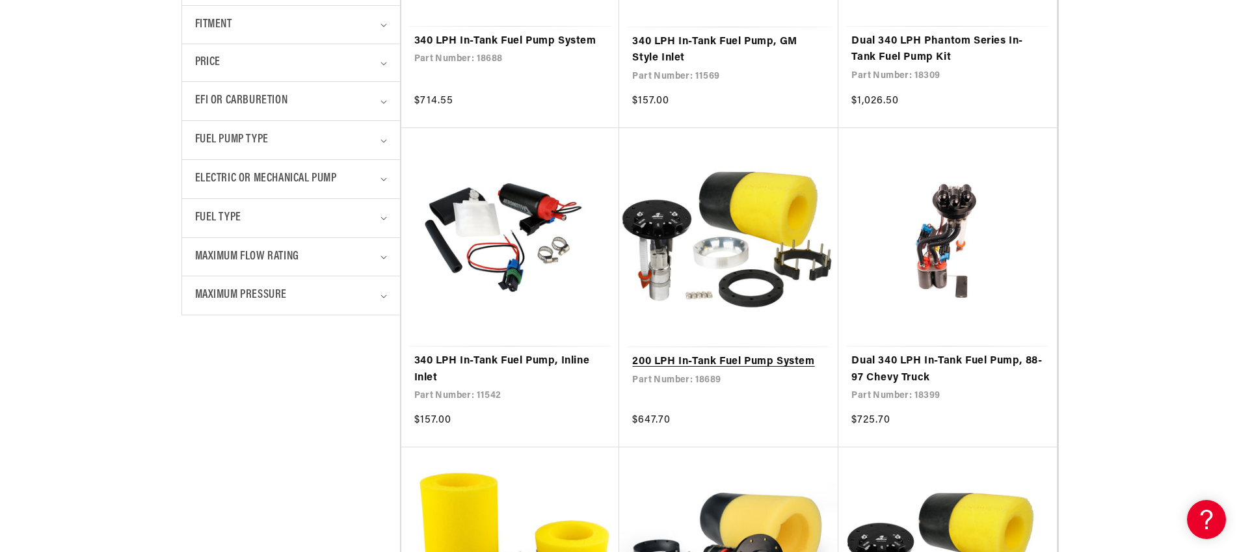
scroll to position [598, 0]
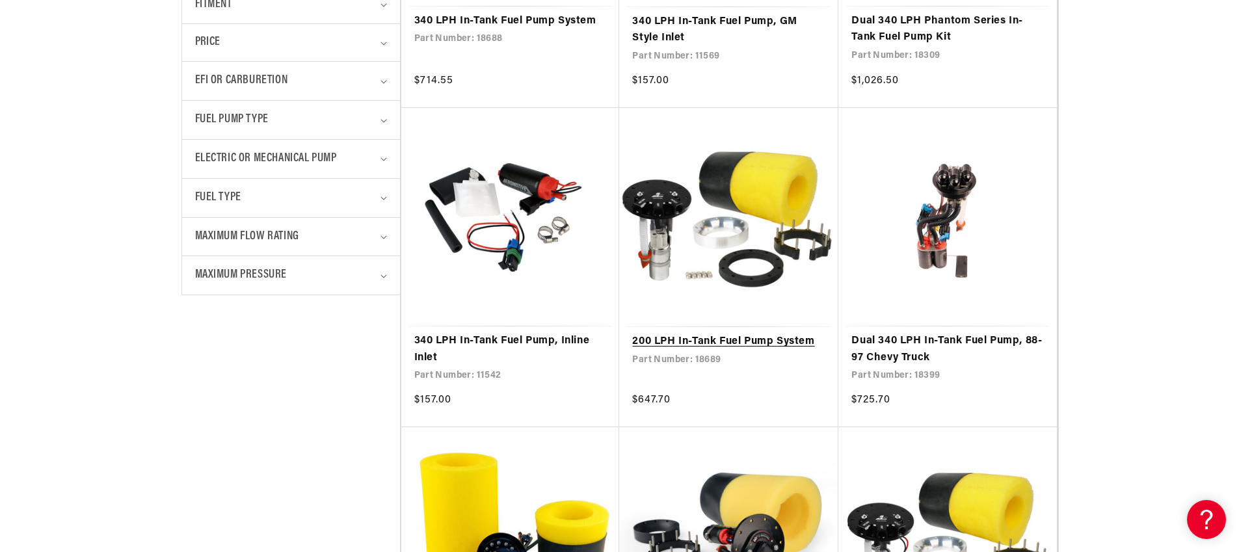
click at [686, 347] on link "200 LPH In-Tank Fuel Pump System" at bounding box center [728, 342] width 193 height 17
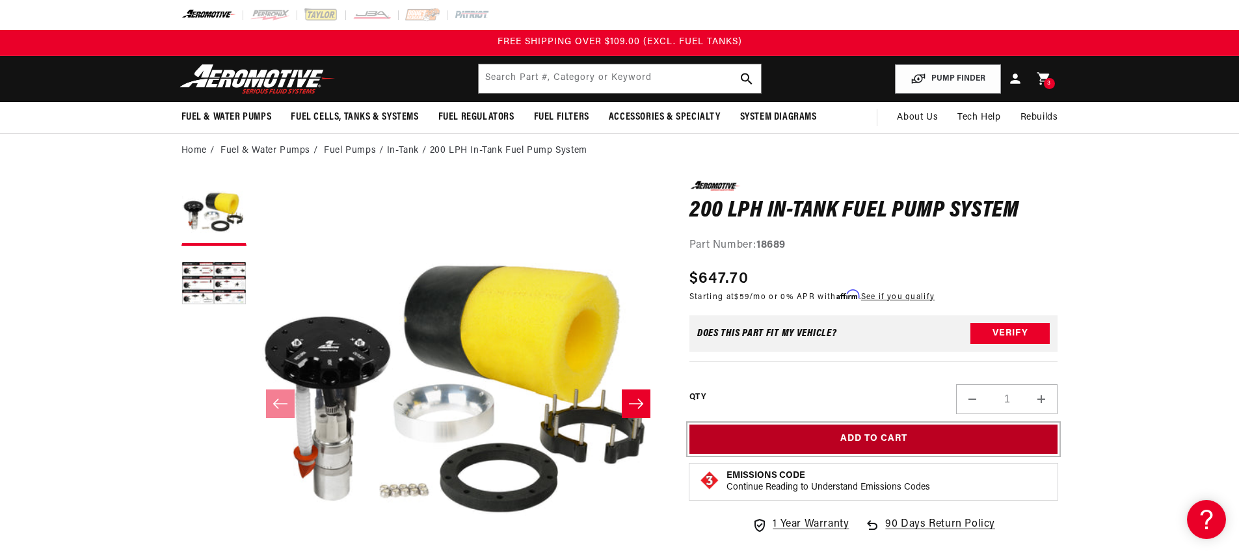
click at [889, 443] on button "Add to Cart" at bounding box center [874, 439] width 369 height 29
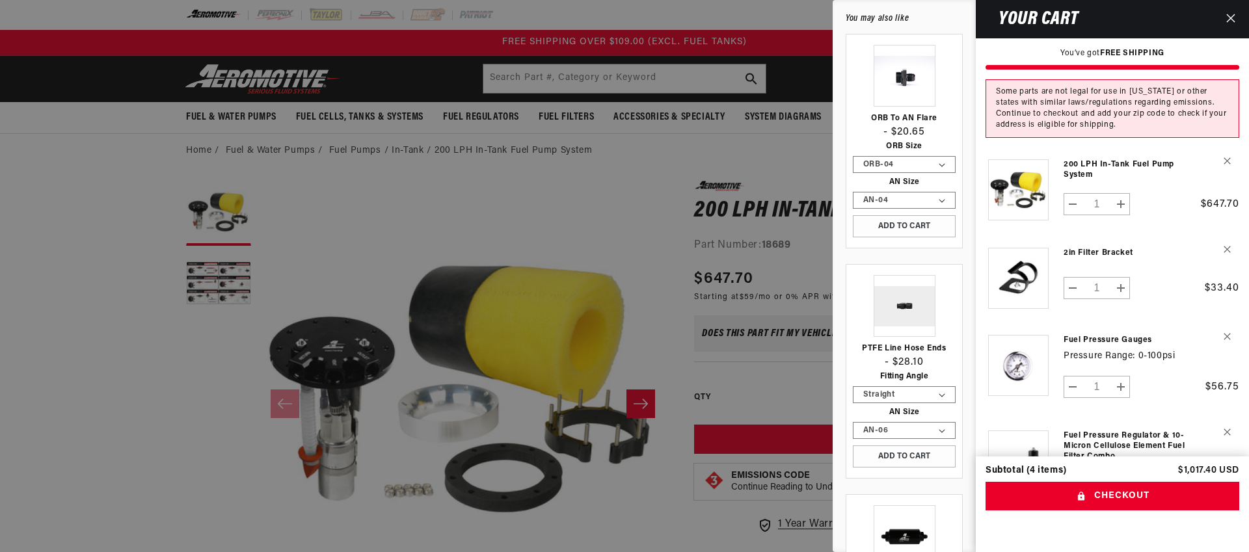
click at [1231, 14] on icon "Close" at bounding box center [1230, 18] width 9 height 9
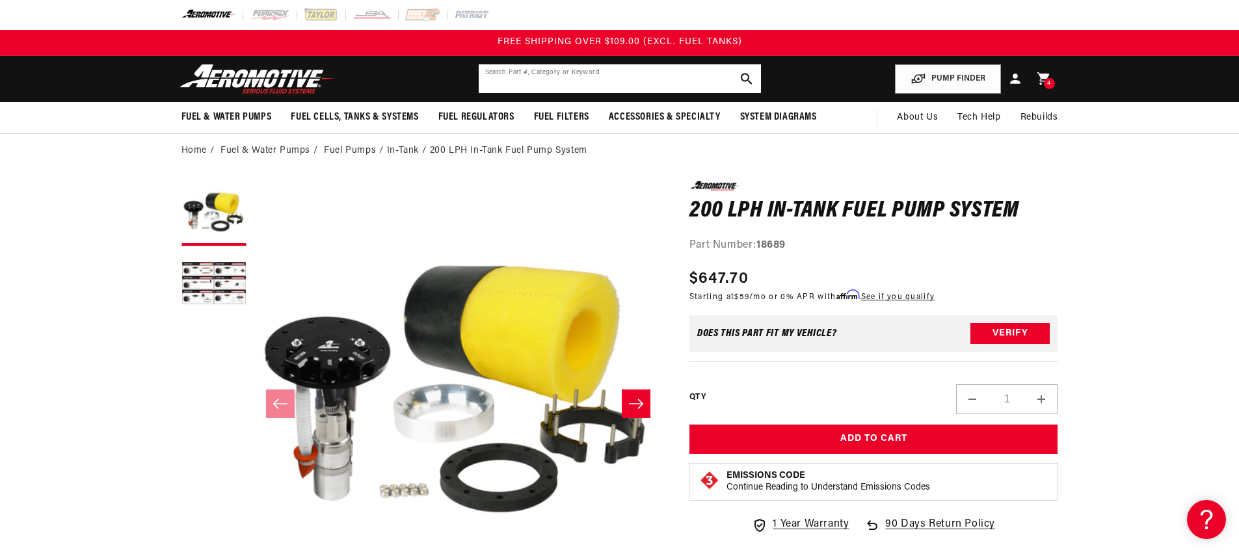
click at [602, 80] on input "text" at bounding box center [620, 78] width 282 height 29
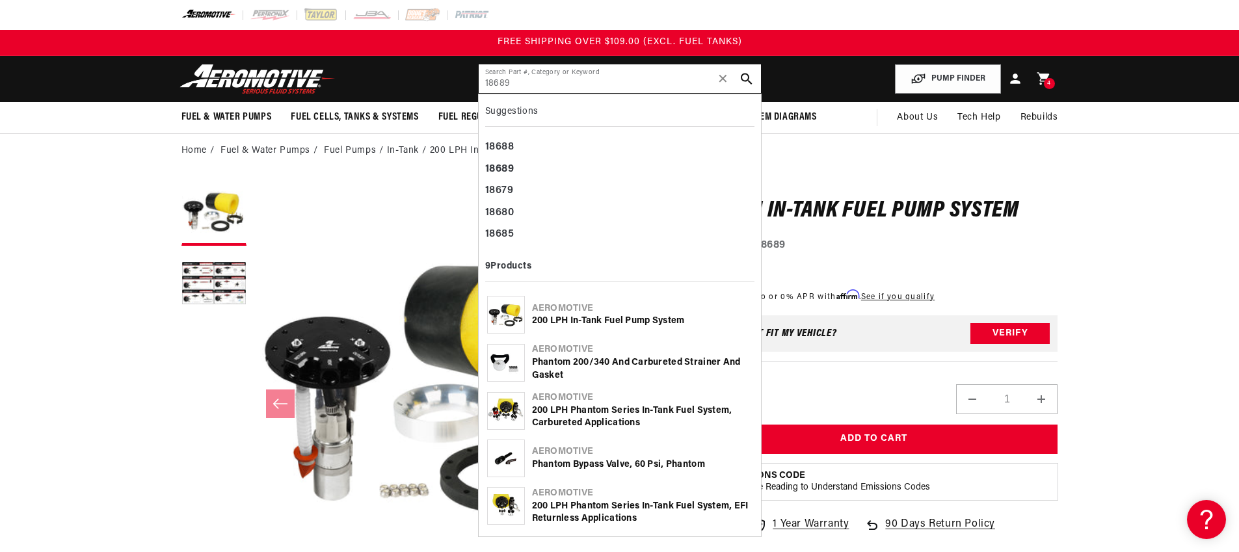
type input "18689"
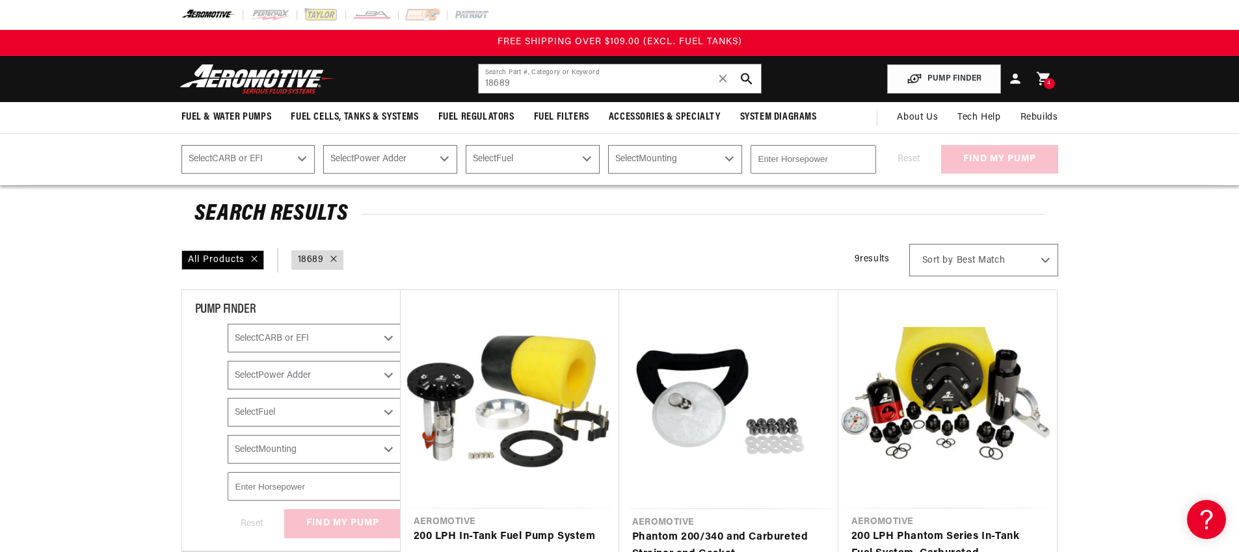
click at [1049, 86] on span "4" at bounding box center [1049, 83] width 4 height 11
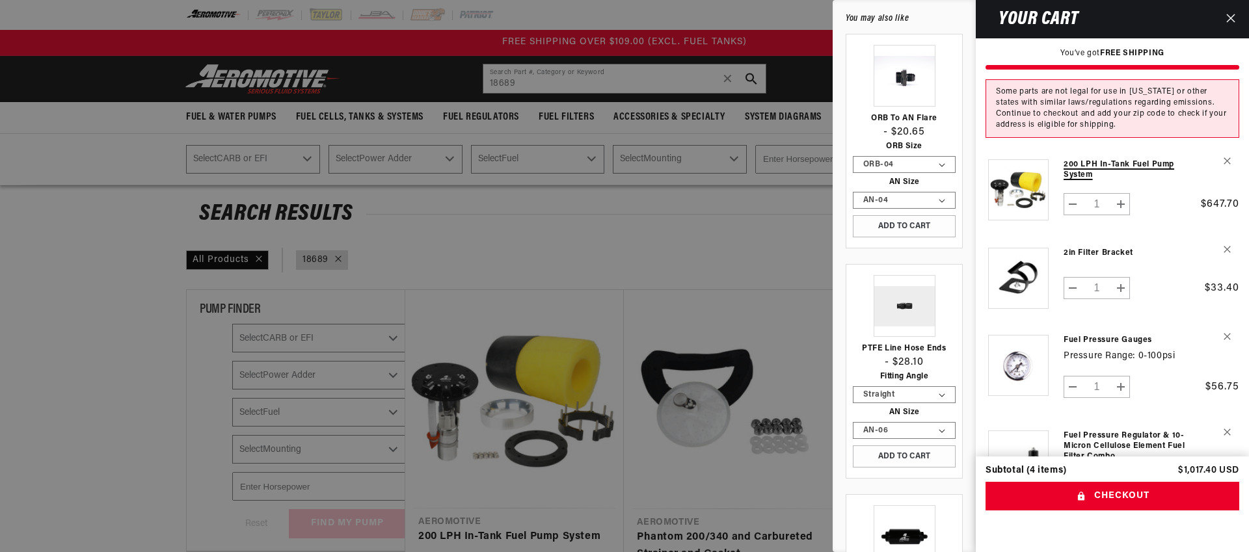
click at [1082, 178] on link "200 LPH In-Tank Fuel Pump System" at bounding box center [1128, 169] width 129 height 21
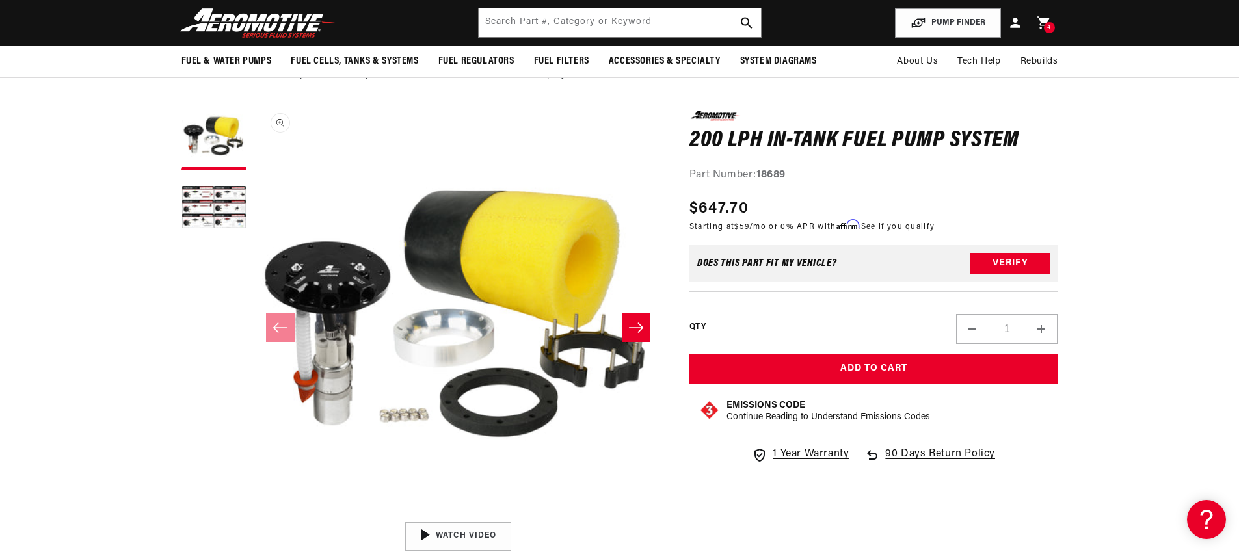
scroll to position [25, 0]
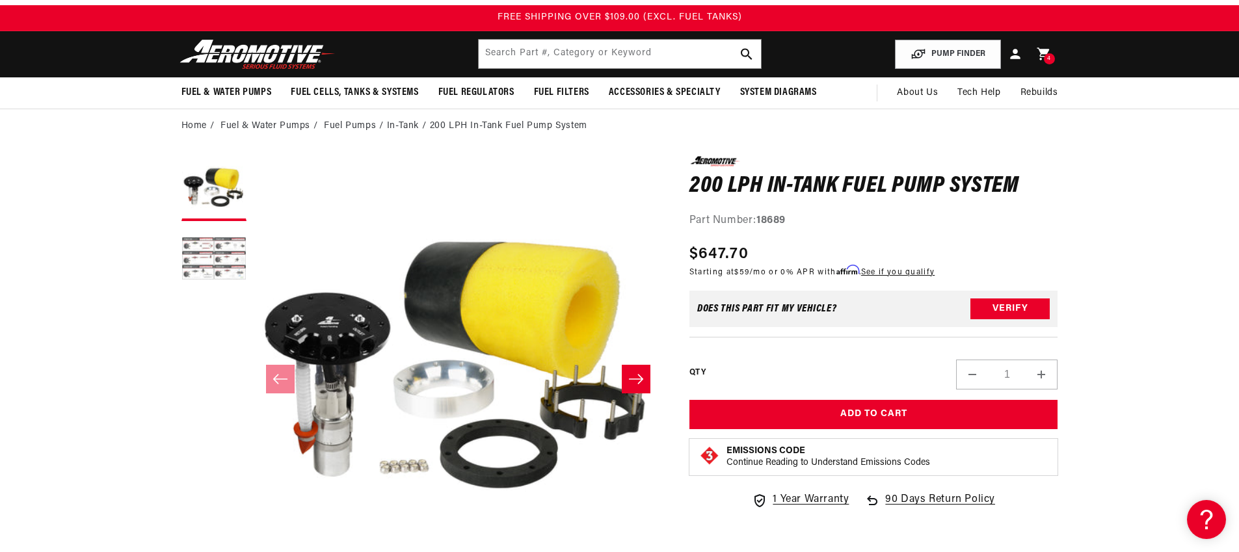
click at [210, 258] on button "Load image 2 in gallery view" at bounding box center [213, 260] width 65 height 65
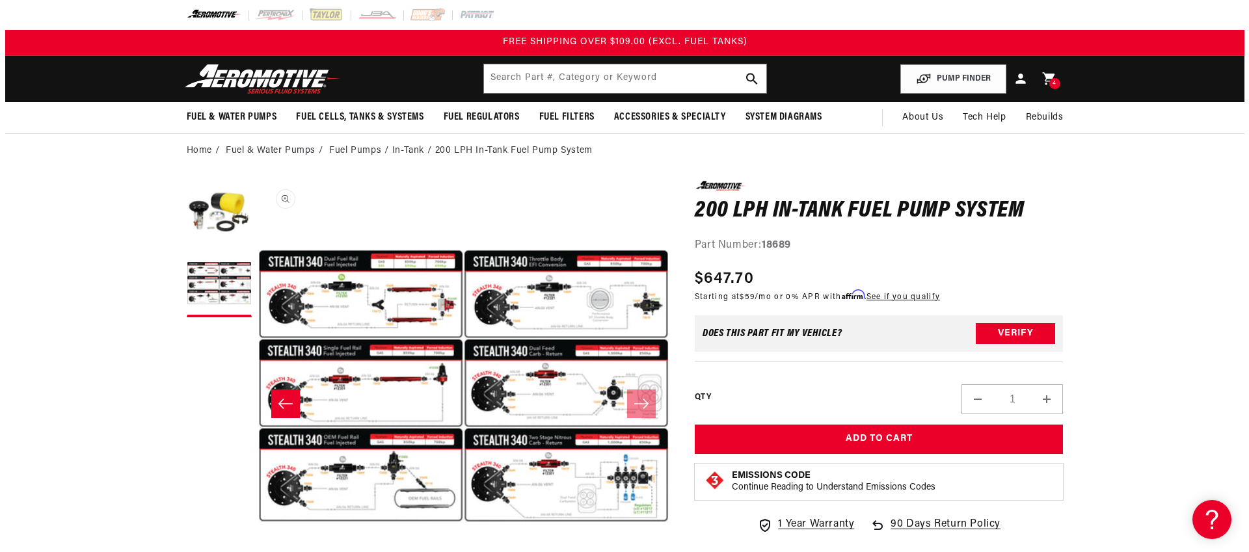
scroll to position [1, 410]
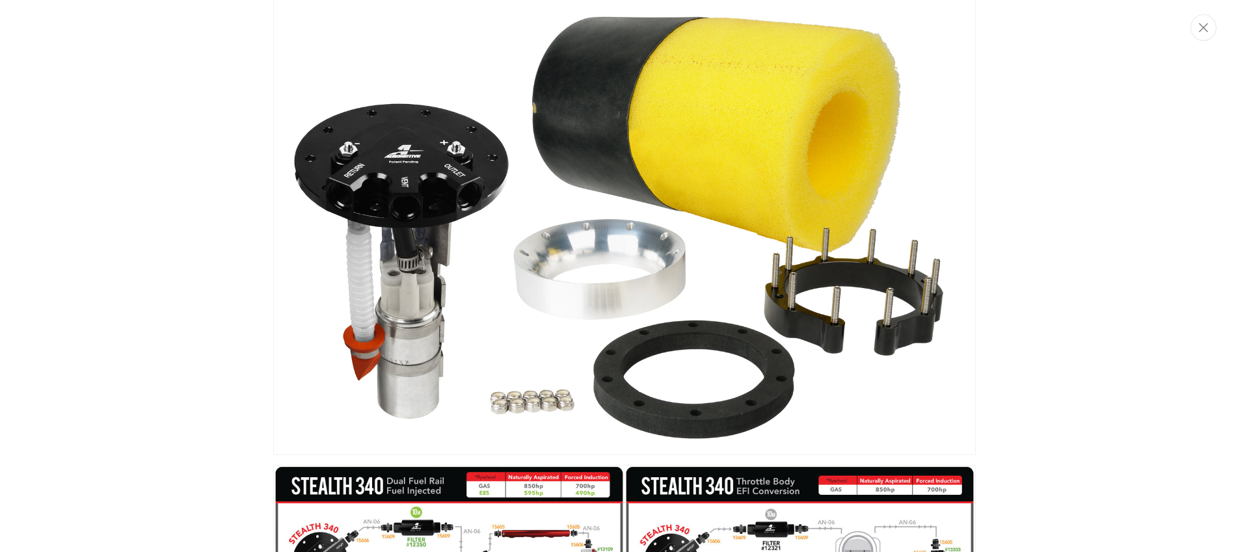
scroll to position [0, 0]
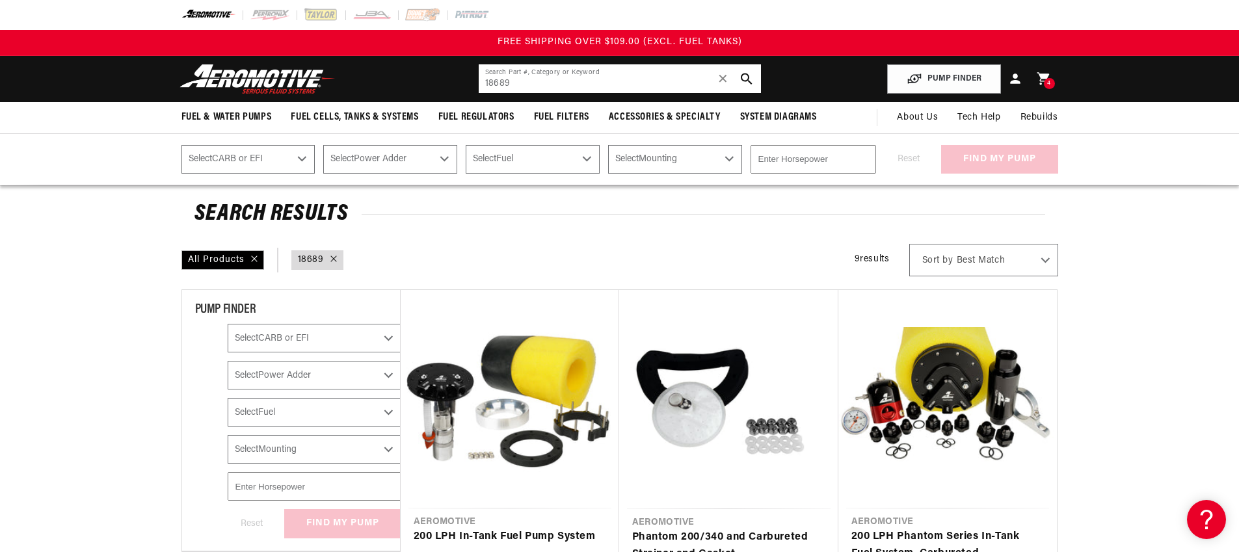
click at [559, 85] on input "18689" at bounding box center [620, 78] width 282 height 29
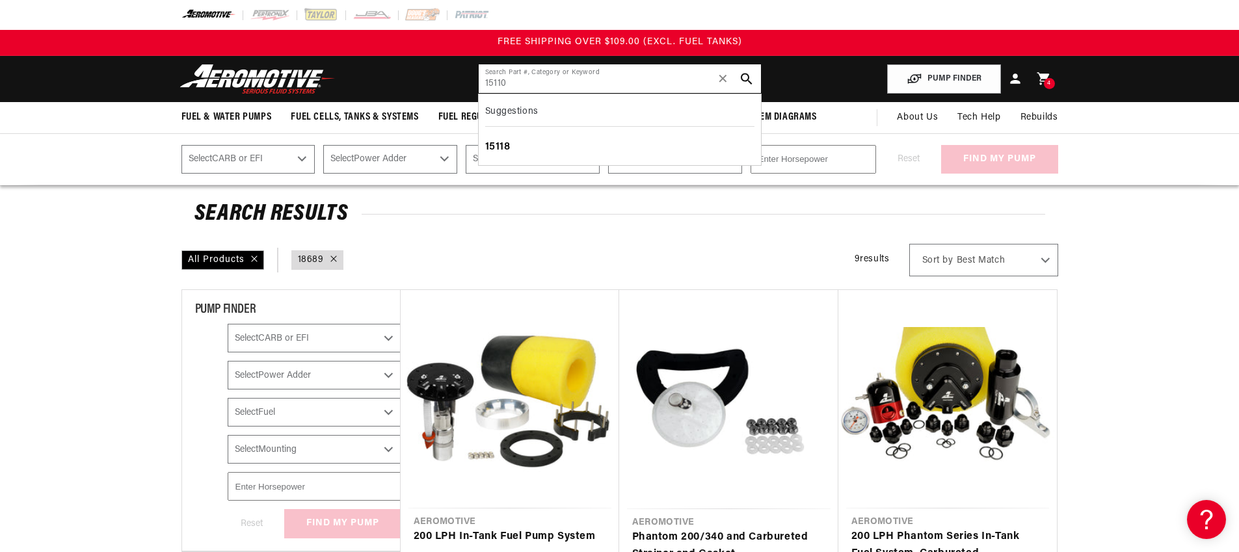
type input "15110"
click at [540, 139] on div "15118" at bounding box center [619, 148] width 269 height 22
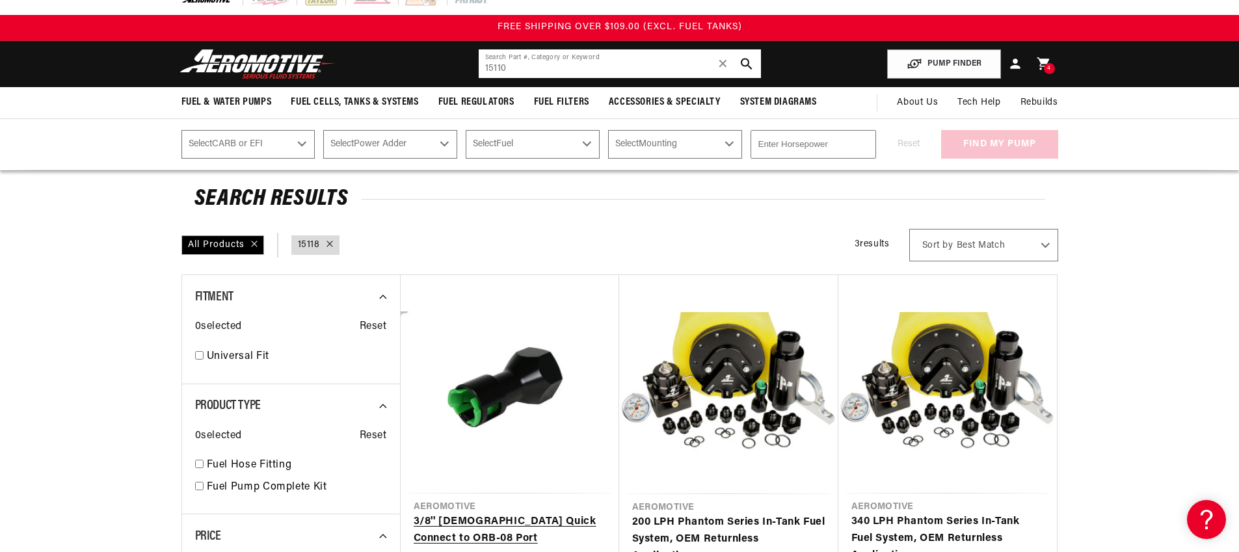
scroll to position [247, 0]
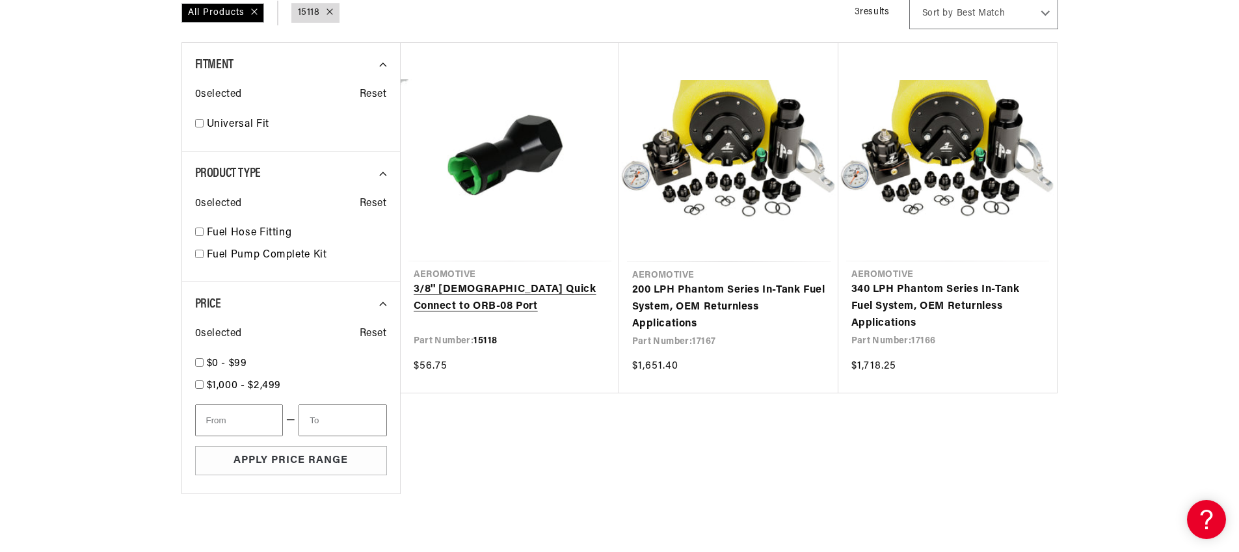
click at [438, 291] on link "3/8'' [DEMOGRAPHIC_DATA] Quick Connect to ORB-08 Port" at bounding box center [510, 298] width 193 height 33
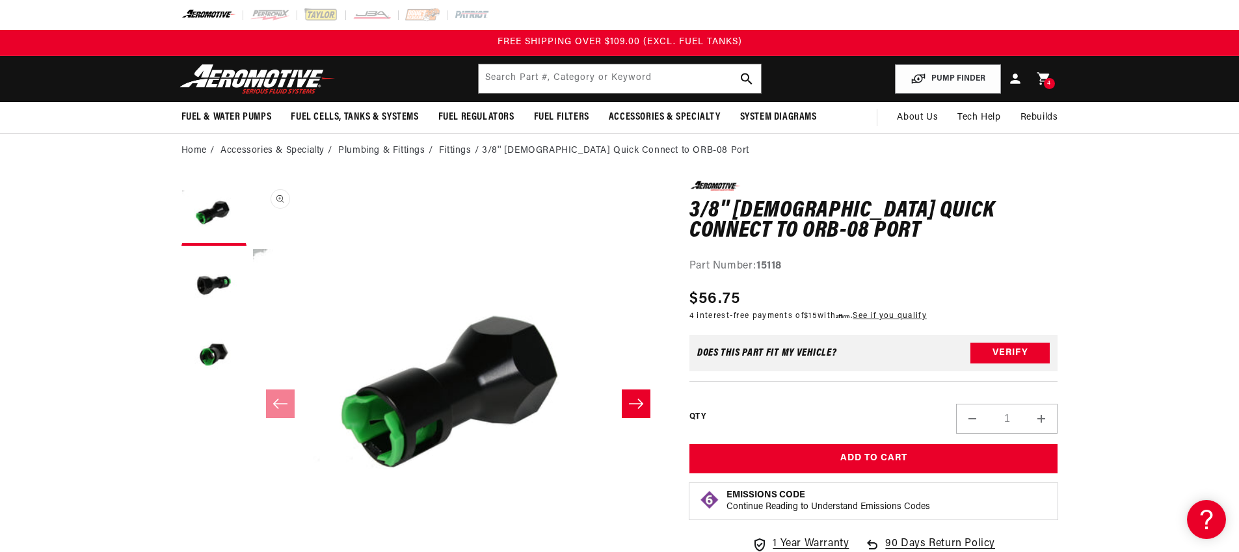
scroll to position [1, 0]
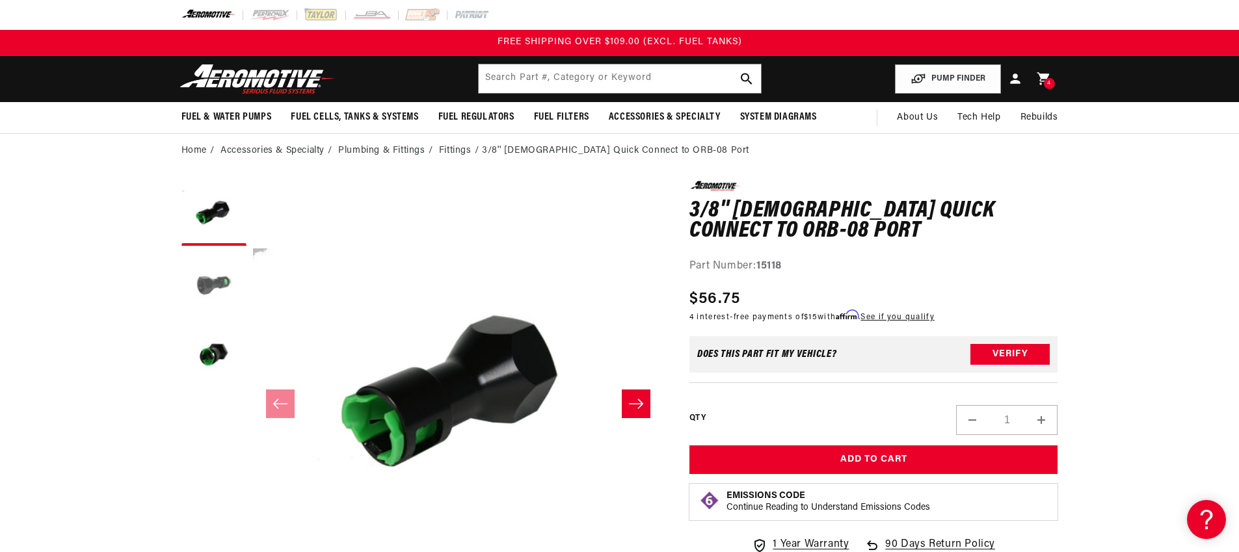
click at [210, 281] on button "Load image 2 in gallery view" at bounding box center [213, 284] width 65 height 65
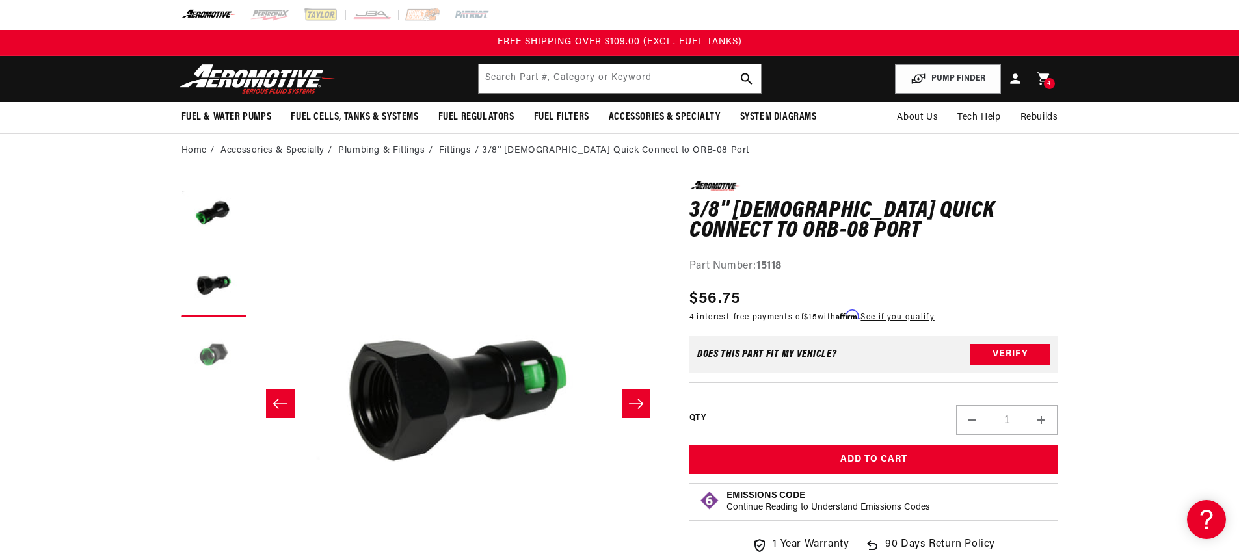
click at [209, 338] on button "Load image 3 in gallery view" at bounding box center [213, 356] width 65 height 65
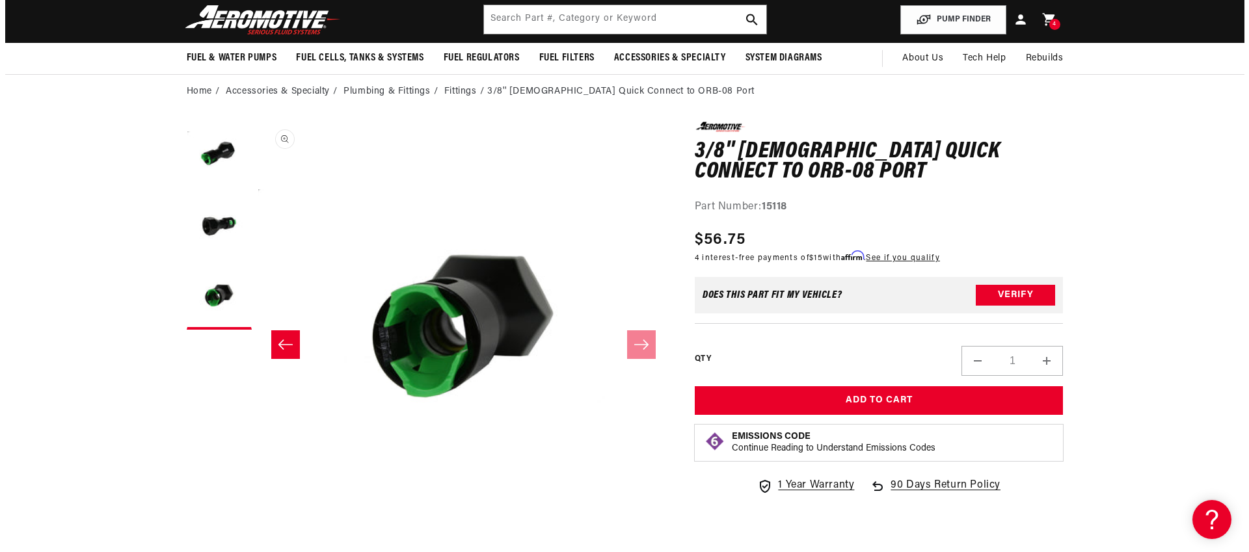
scroll to position [62, 0]
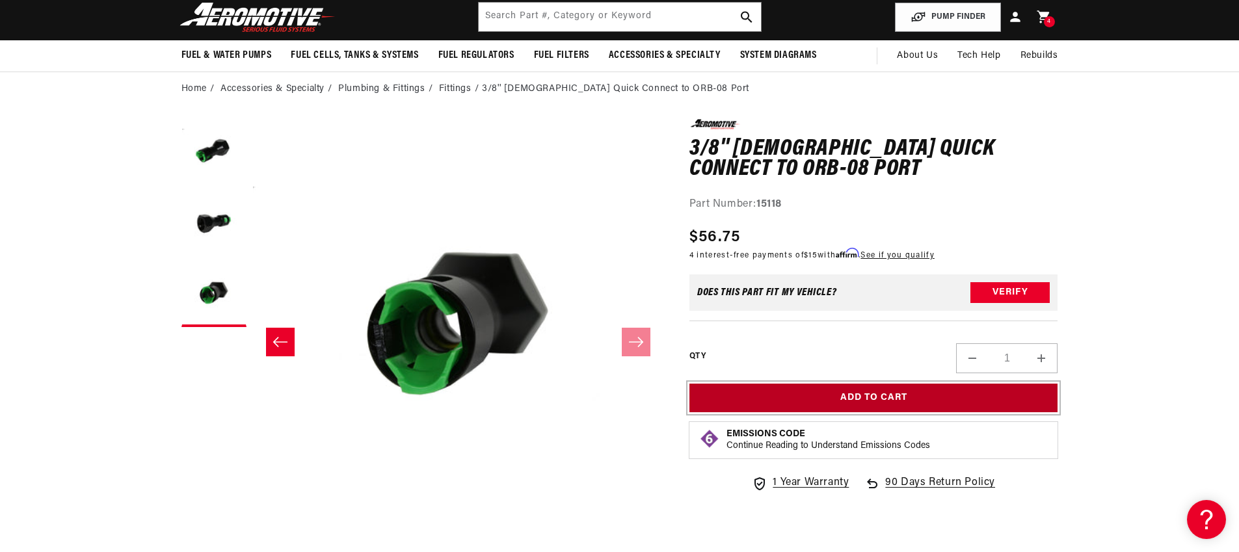
click at [801, 392] on button "Add to Cart" at bounding box center [874, 398] width 369 height 29
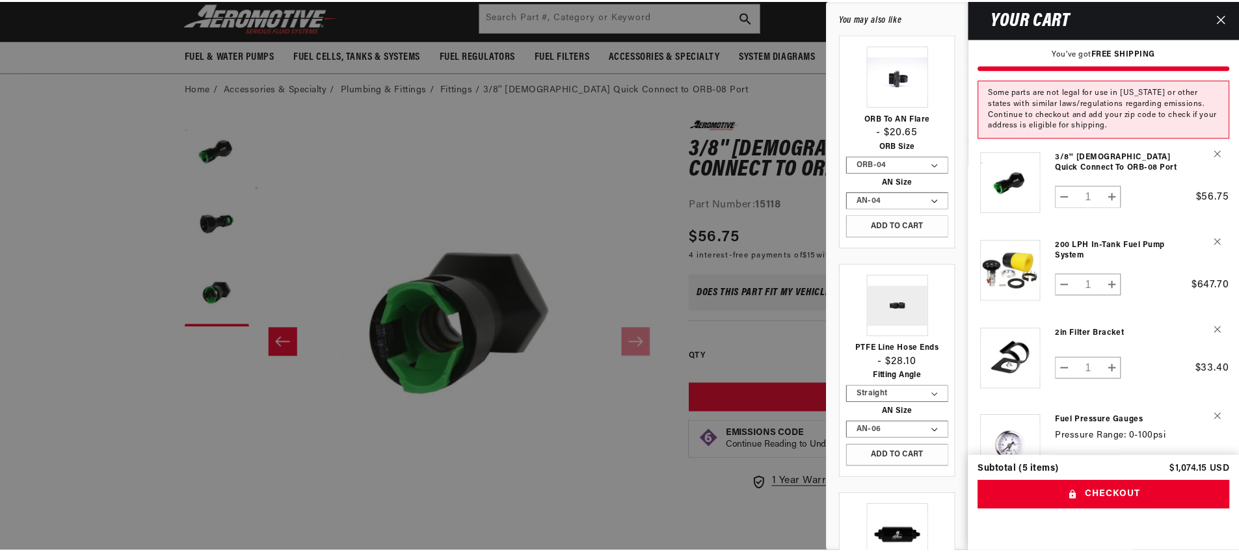
scroll to position [0, 0]
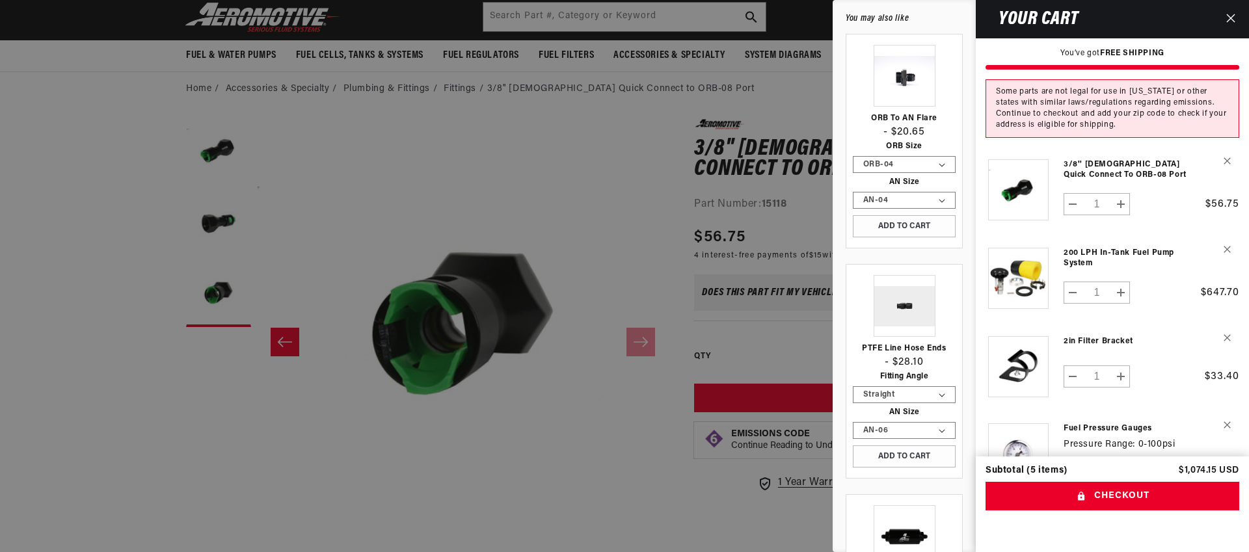
click at [573, 467] on div at bounding box center [624, 276] width 1249 height 552
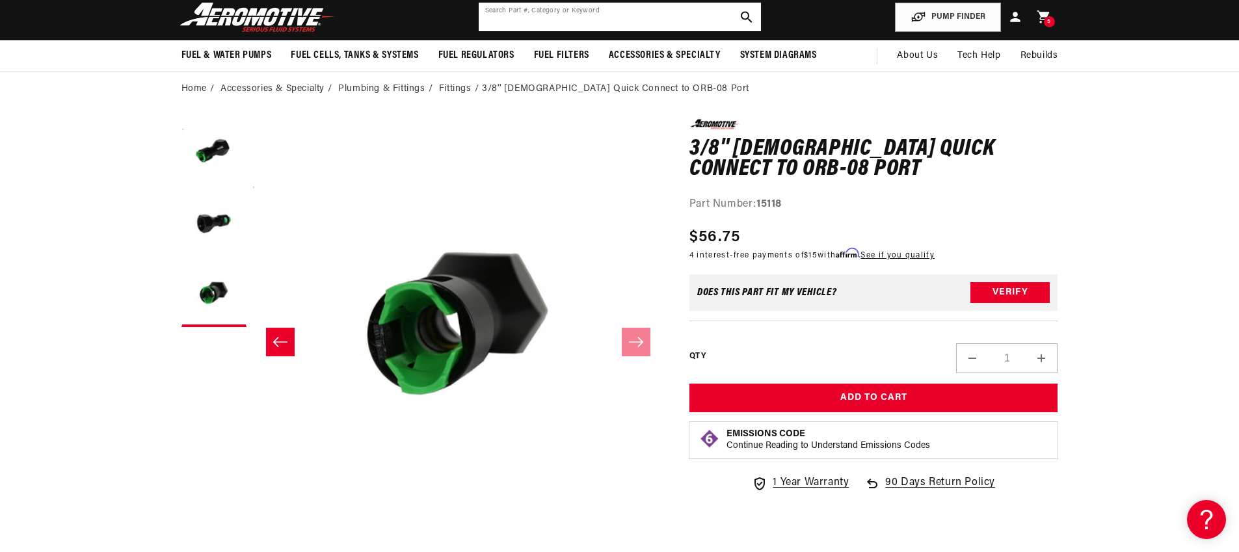
click at [562, 9] on input "text" at bounding box center [620, 17] width 282 height 29
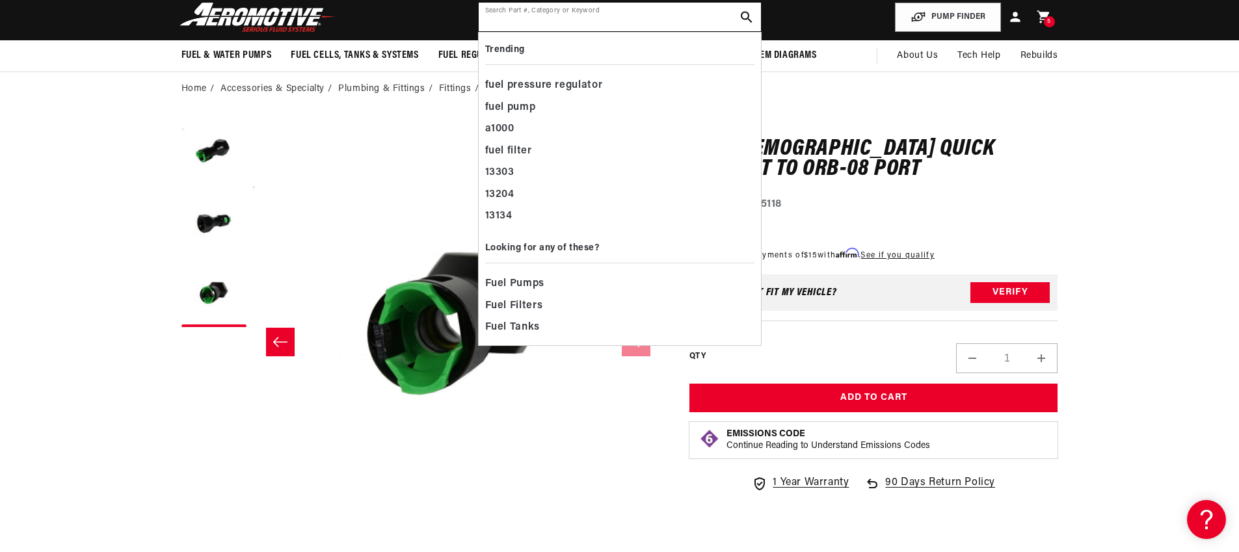
paste input "Fuel Pressure Regulator & 10-Micron Cellulose"
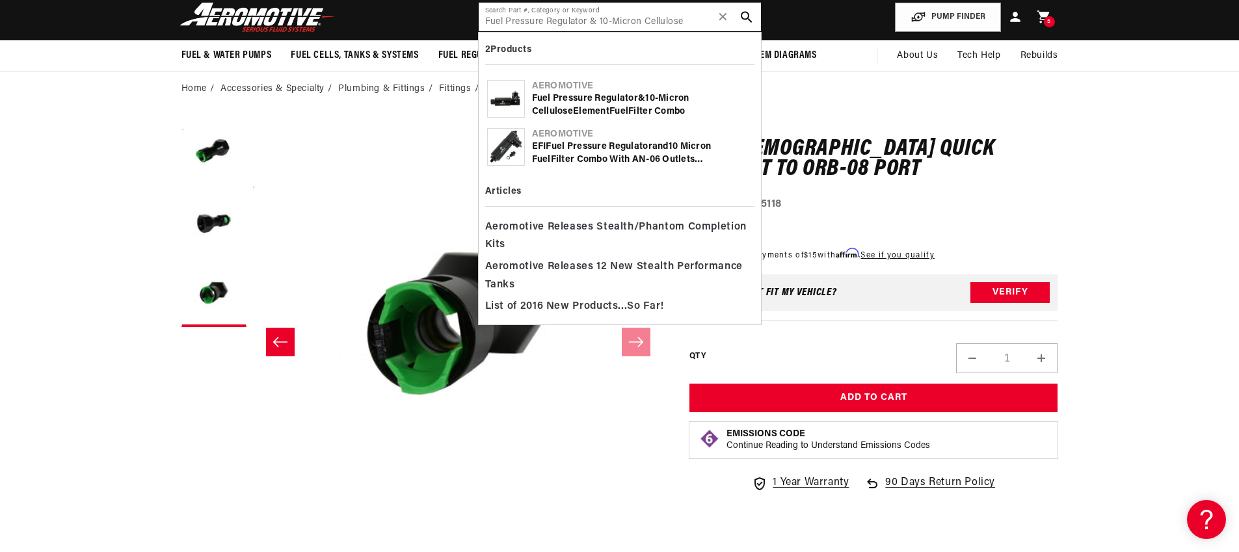
type input "Fuel Pressure Regulator & 10-Micron Cellulose"
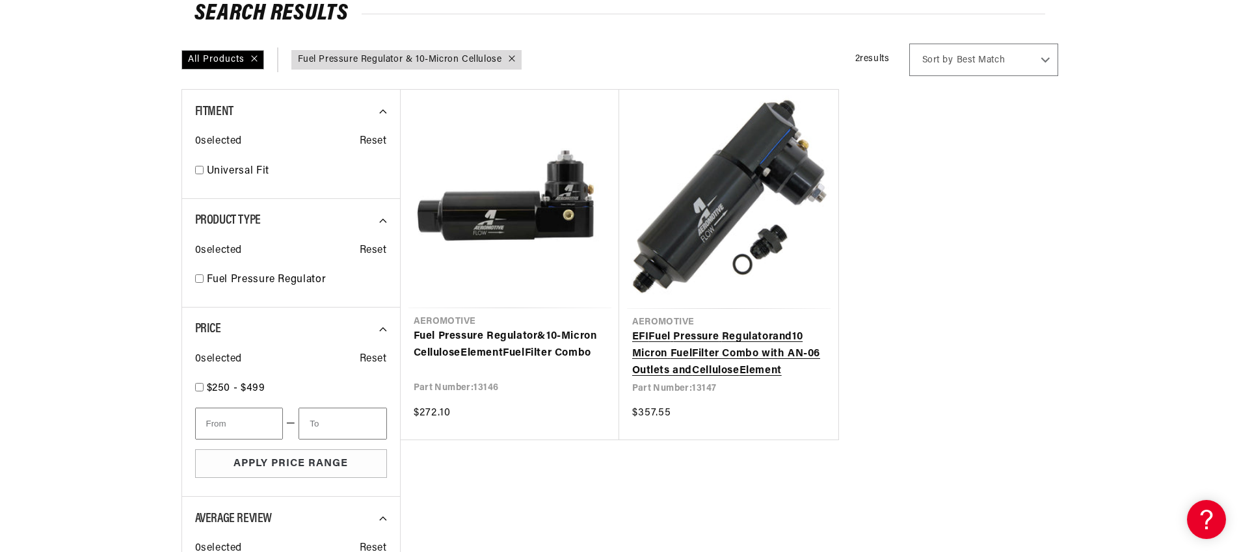
scroll to position [202, 0]
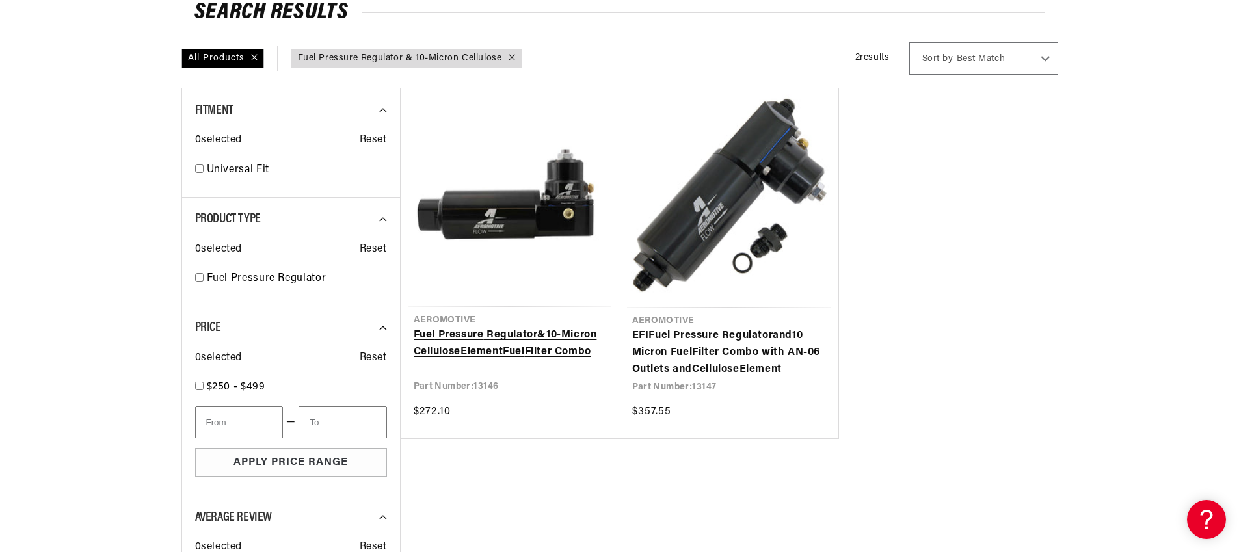
click at [459, 356] on link "Fuel Pressure Regulator & 10 - Micron Cellulose Element Fuel Filter Combo" at bounding box center [510, 343] width 193 height 33
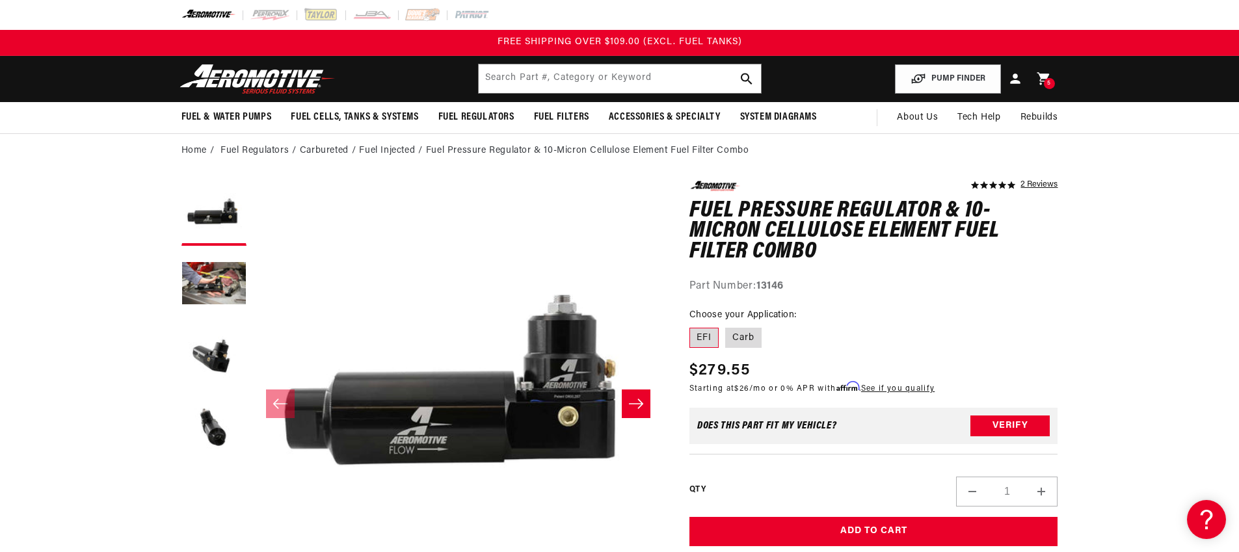
click at [703, 339] on label "EFI" at bounding box center [704, 338] width 29 height 21
click at [693, 326] on input "EFI" at bounding box center [693, 325] width 1 height 1
click at [764, 335] on fieldset "Choose your Application: EFI Carb" at bounding box center [874, 329] width 369 height 42
click at [748, 335] on label "Carb" at bounding box center [743, 338] width 36 height 21
click at [726, 326] on input "Carb" at bounding box center [725, 325] width 1 height 1
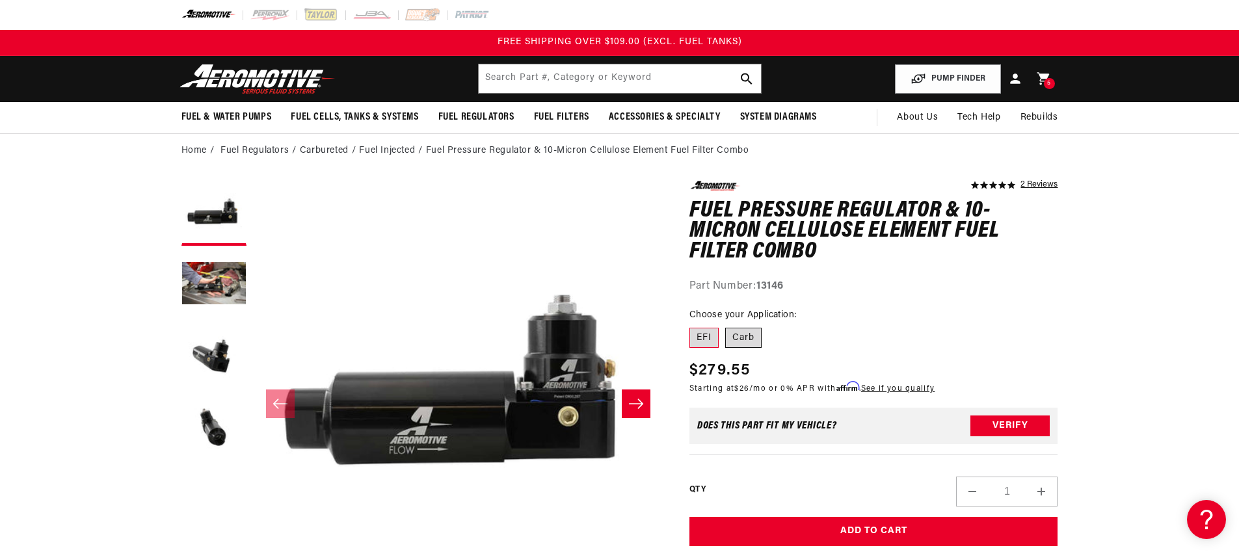
radio input "true"
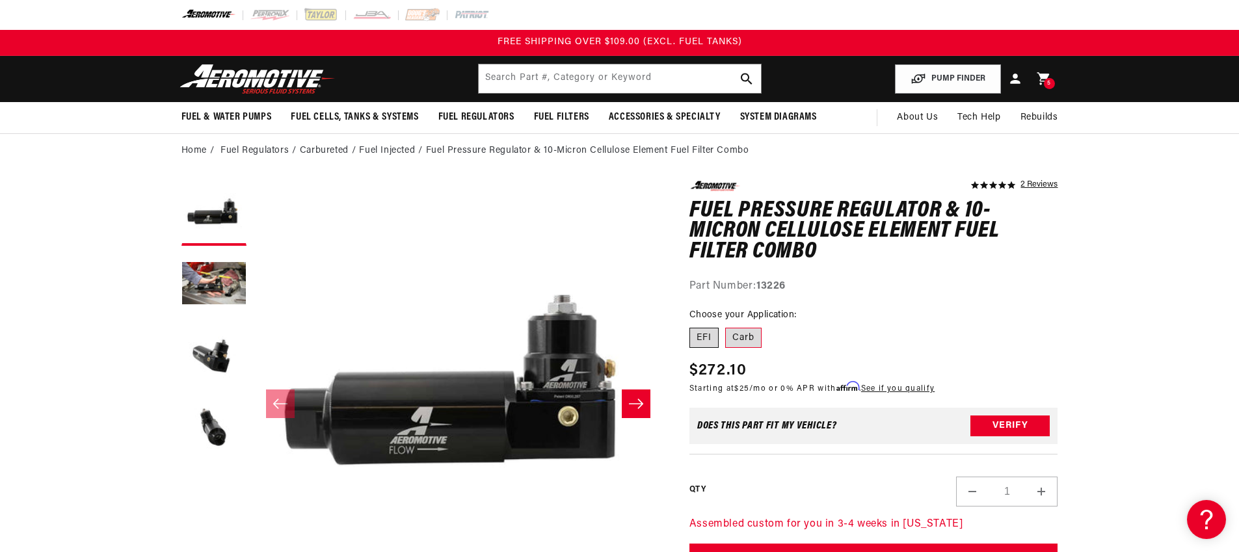
click at [703, 338] on label "EFI" at bounding box center [704, 338] width 29 height 21
click at [693, 326] on input "EFI" at bounding box center [693, 325] width 1 height 1
radio input "true"
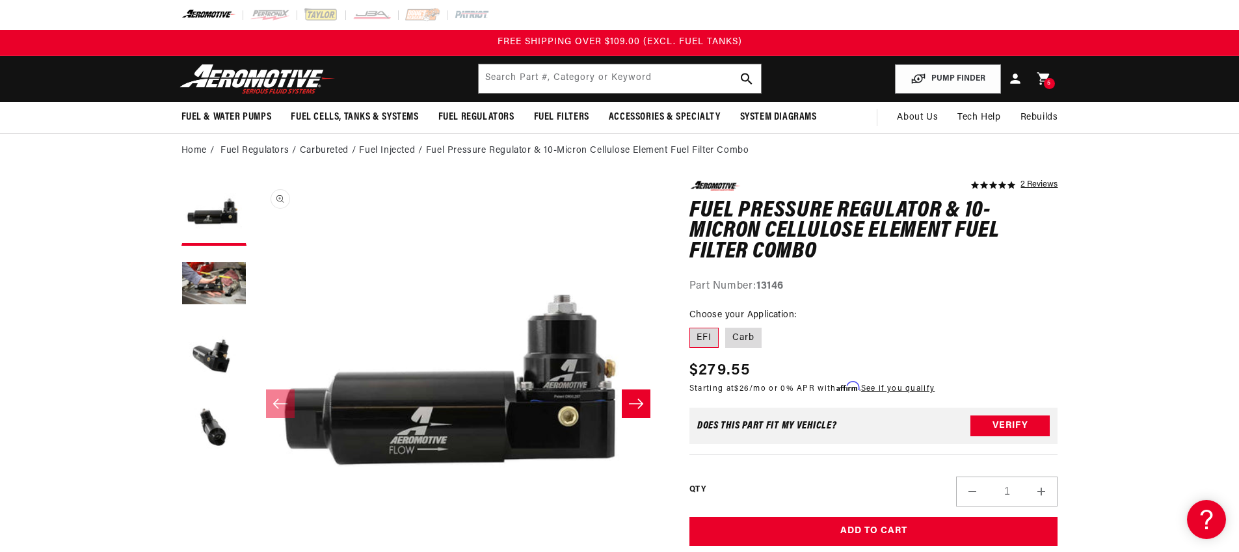
scroll to position [1, 0]
click at [223, 282] on button "Load image 2 in gallery view" at bounding box center [213, 284] width 65 height 65
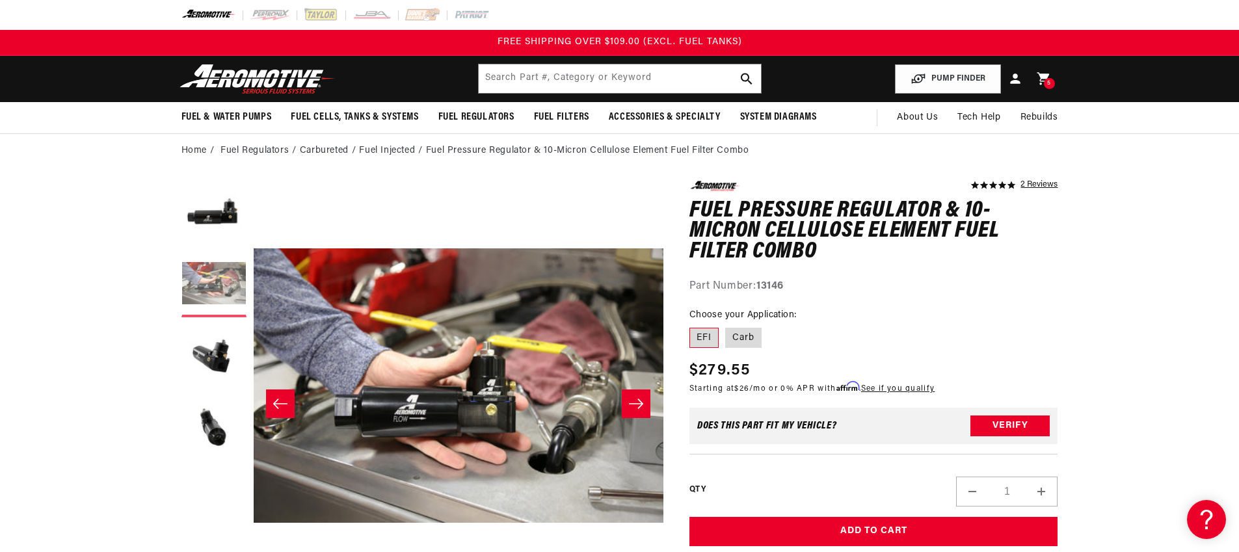
scroll to position [1, 410]
click at [215, 347] on button "Load image 3 in gallery view" at bounding box center [213, 356] width 65 height 65
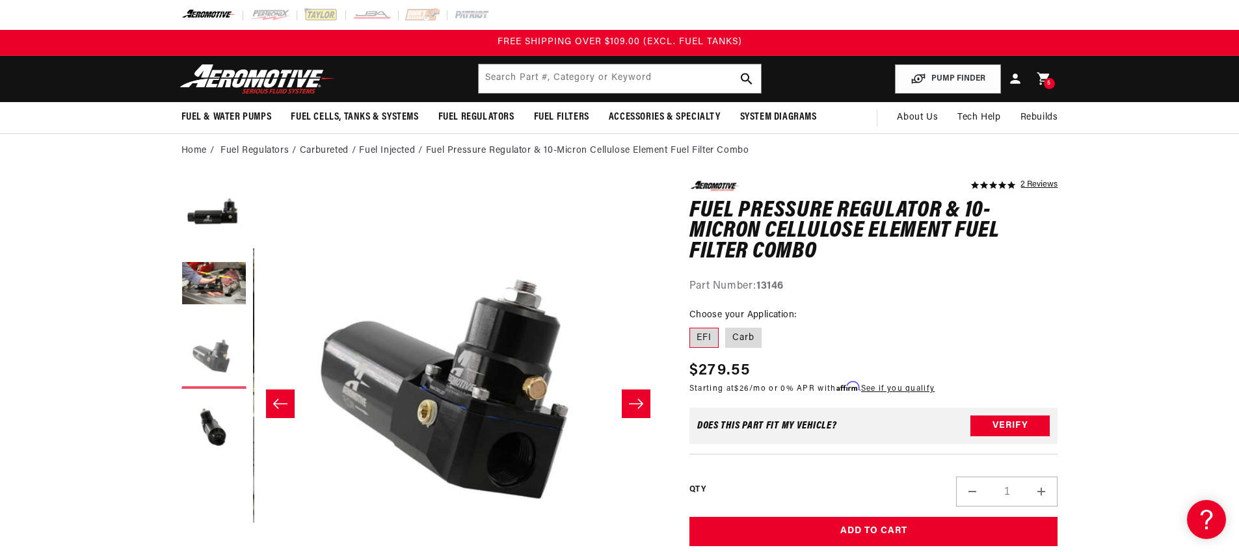
scroll to position [1, 822]
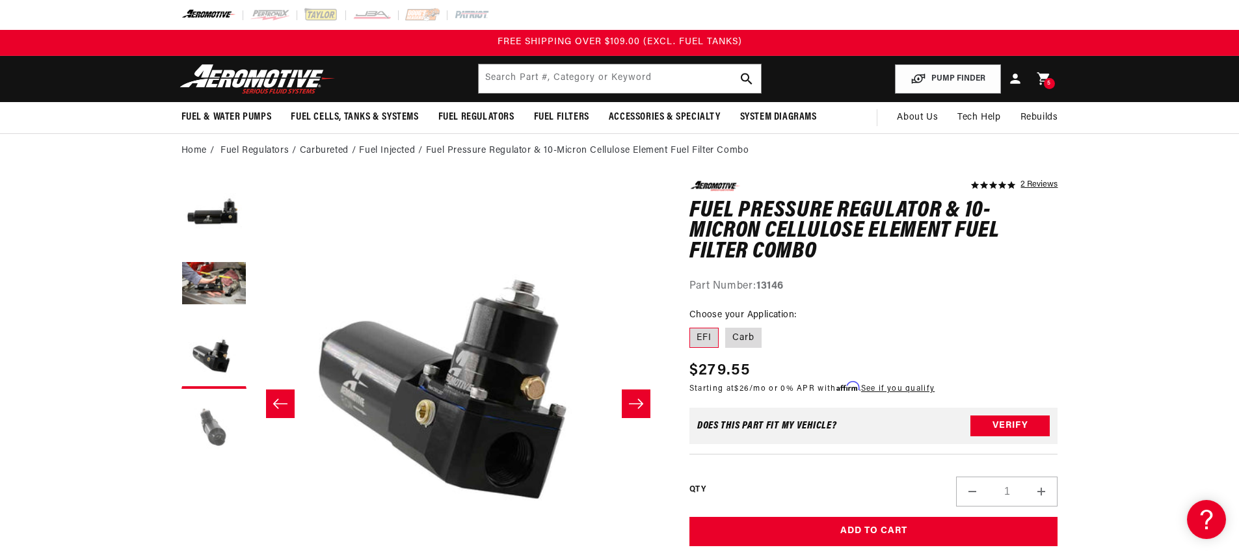
click at [215, 418] on button "Load image 4 in gallery view" at bounding box center [213, 427] width 65 height 65
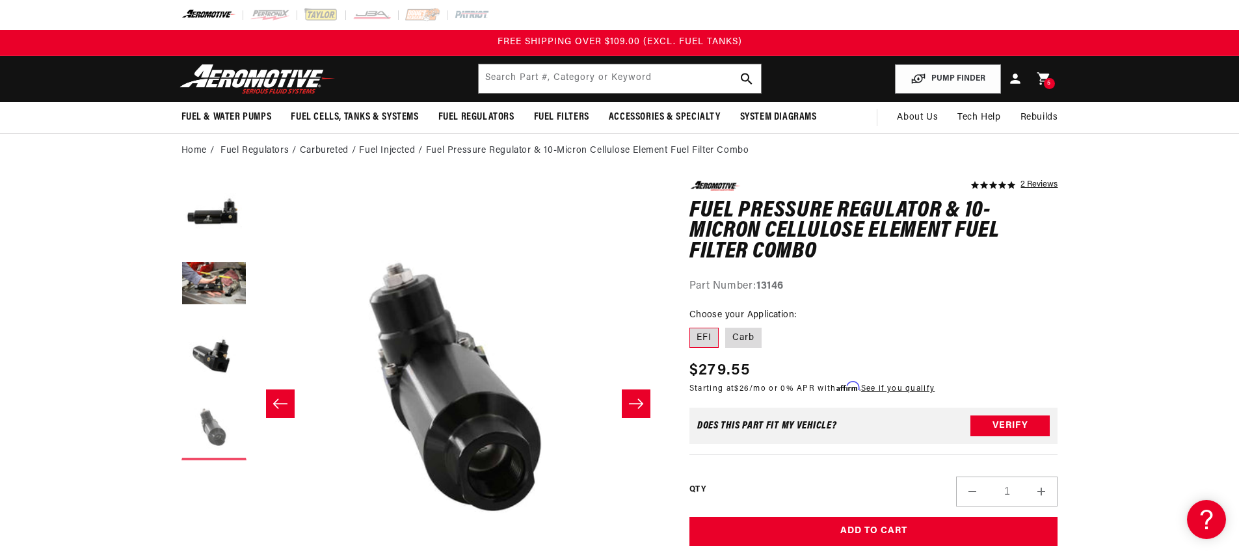
scroll to position [1, 1232]
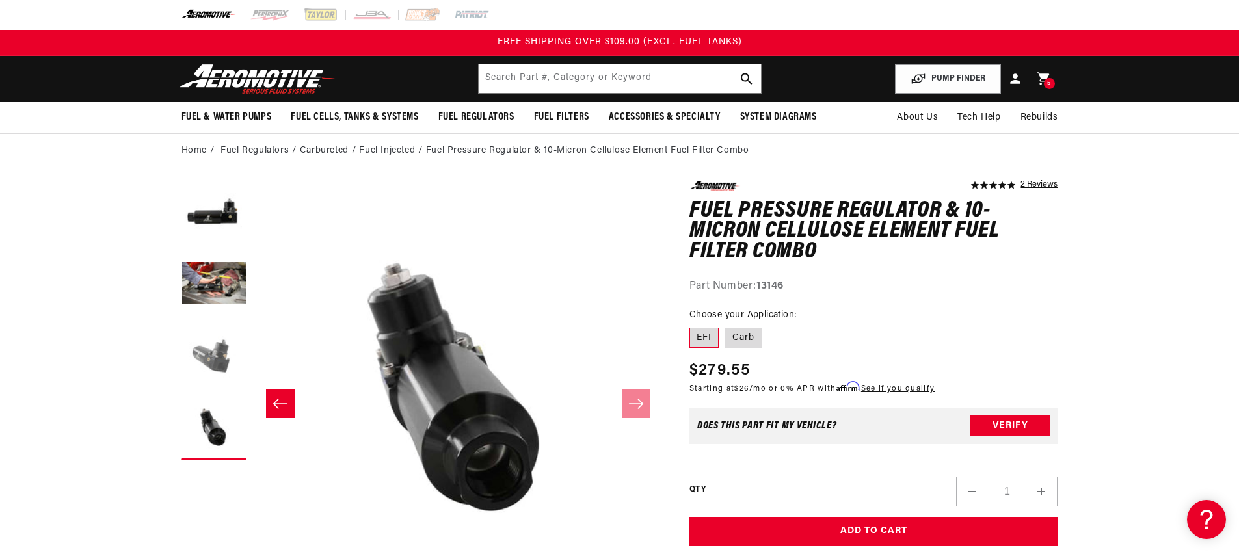
click at [219, 366] on button "Load image 3 in gallery view" at bounding box center [213, 356] width 65 height 65
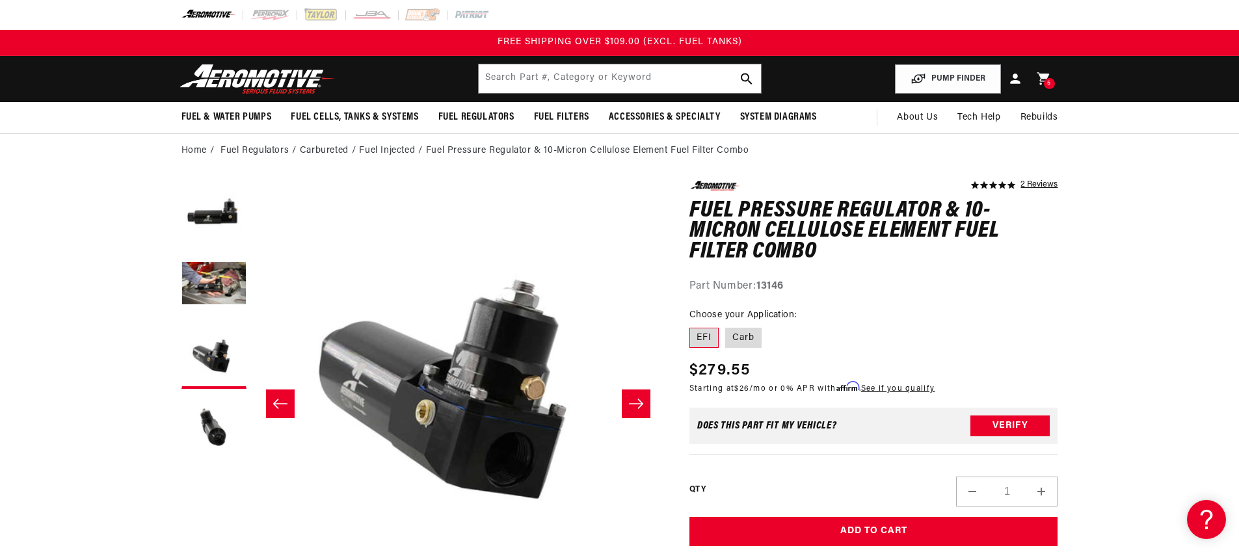
scroll to position [392, 0]
